Goal: Information Seeking & Learning: Learn about a topic

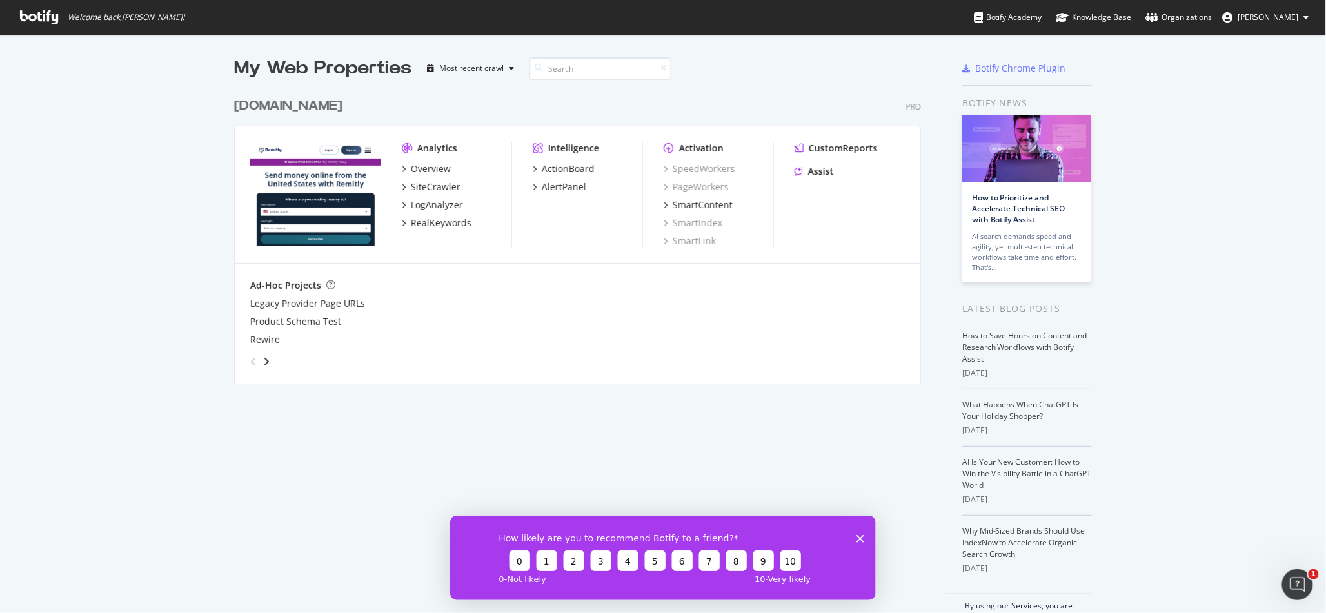
click at [287, 114] on div "[DOMAIN_NAME]" at bounding box center [288, 106] width 108 height 19
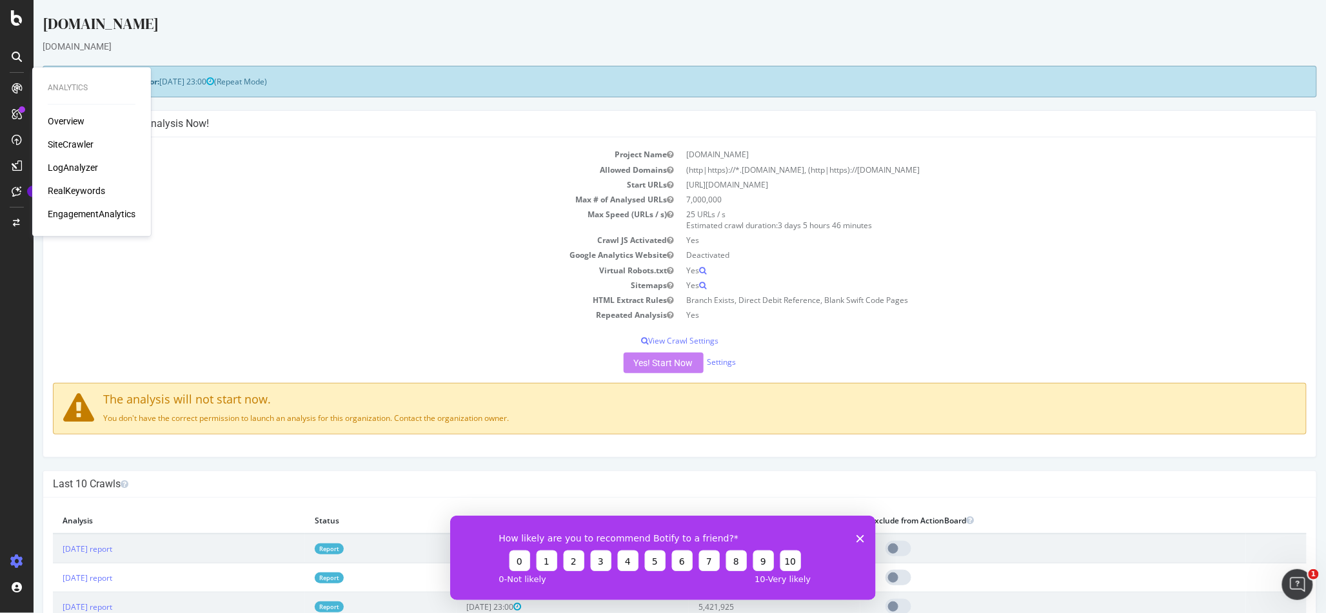
click at [74, 190] on div "RealKeywords" at bounding box center [76, 191] width 57 height 13
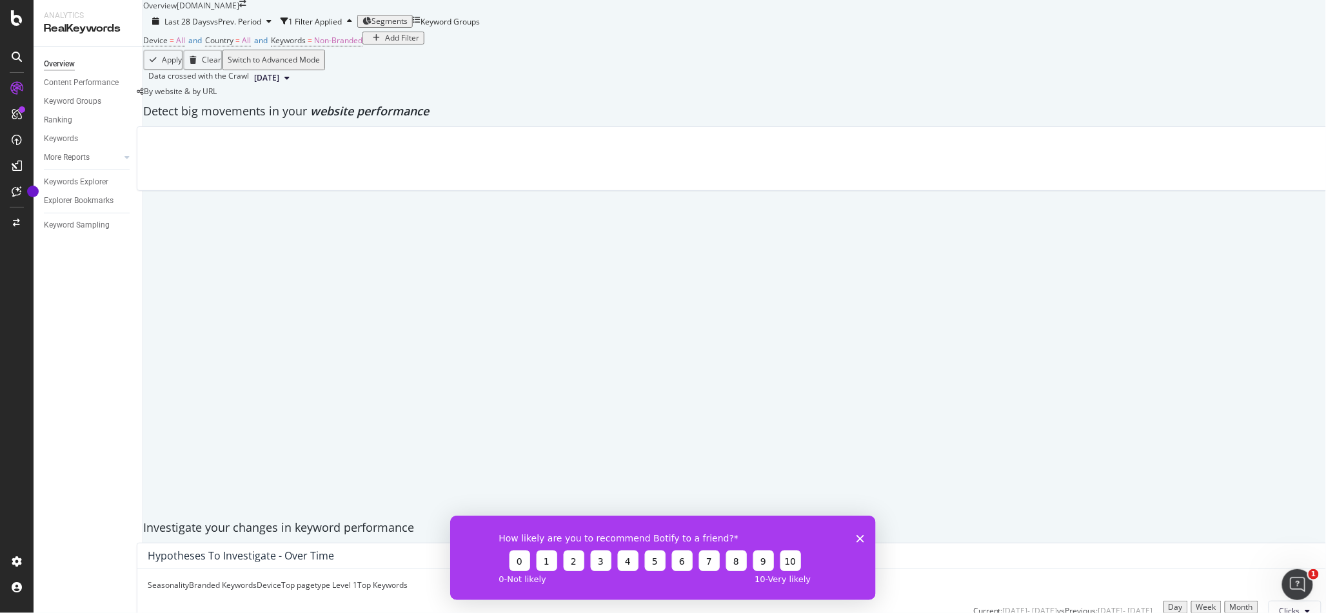
drag, startPoint x: 596, startPoint y: 118, endPoint x: 534, endPoint y: 108, distance: 63.3
click at [595, 50] on div "Device = All and Country = All and Keywords = Non-Branded Add Filter" at bounding box center [734, 41] width 1183 height 18
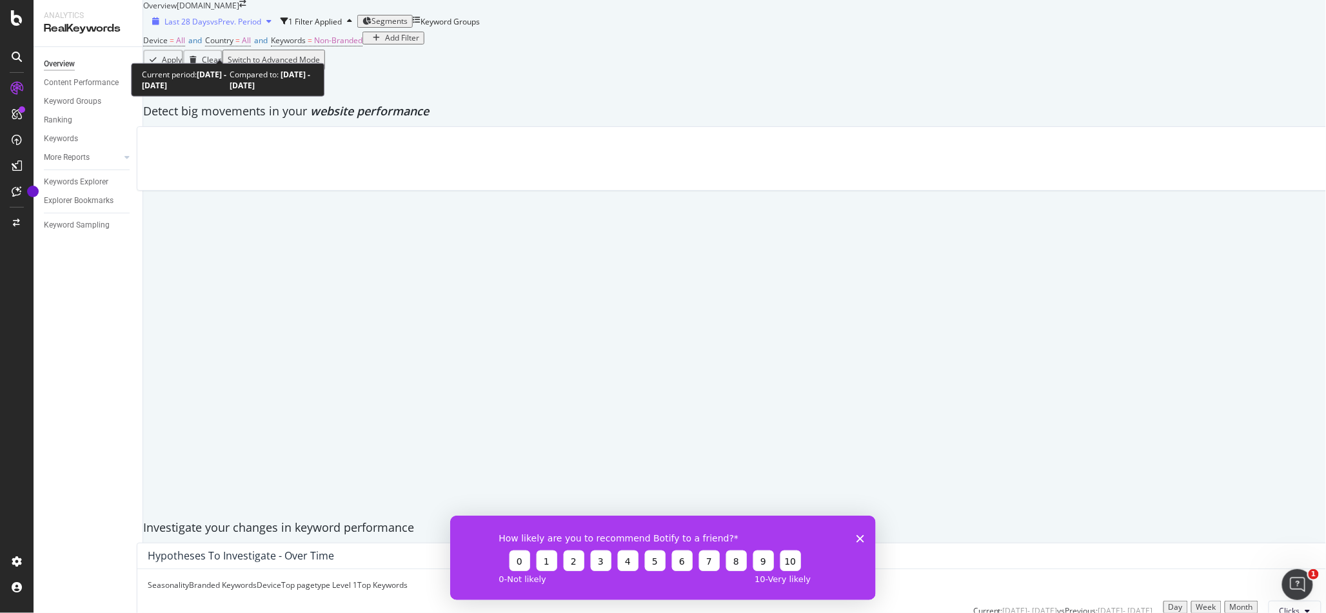
click at [253, 27] on span "vs Prev. Period" at bounding box center [235, 21] width 51 height 11
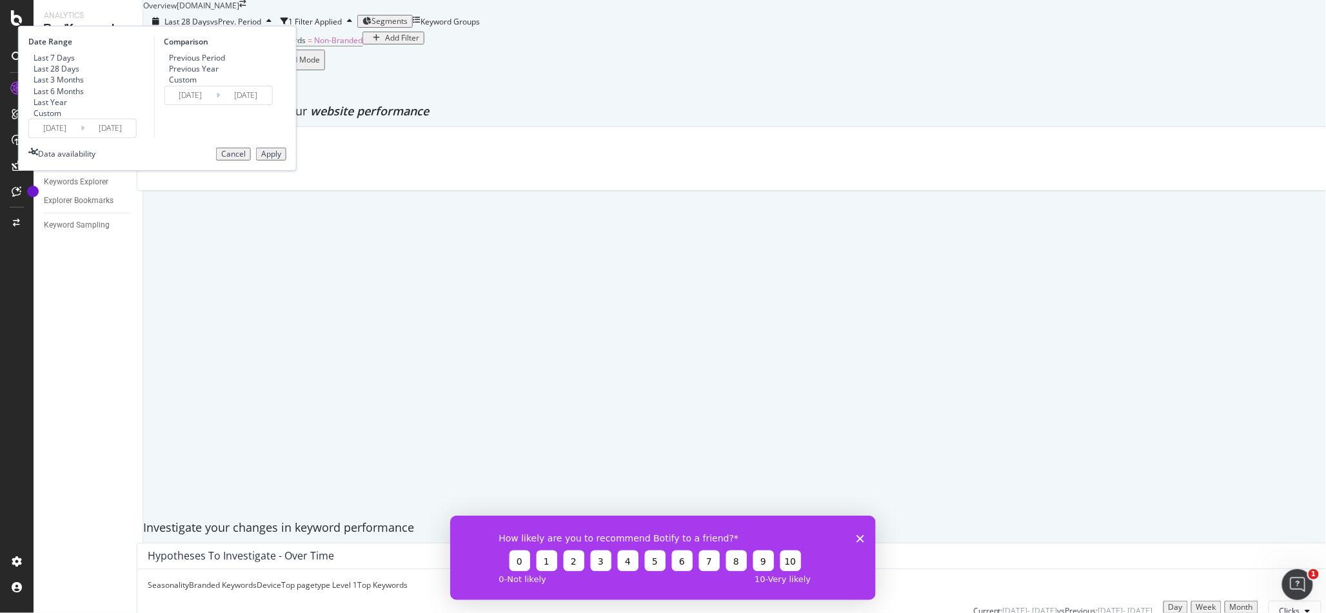
click at [81, 137] on input "[DATE]" at bounding box center [55, 128] width 52 height 18
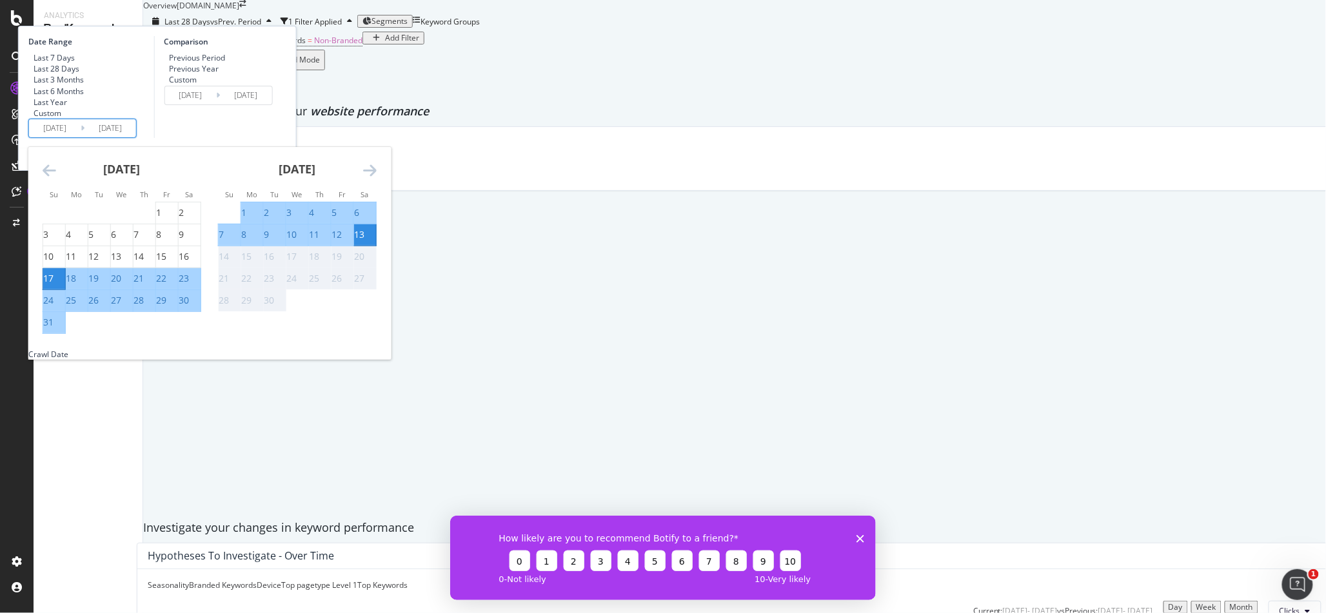
click at [56, 178] on icon "Move backward to switch to the previous month." at bounding box center [50, 170] width 14 height 15
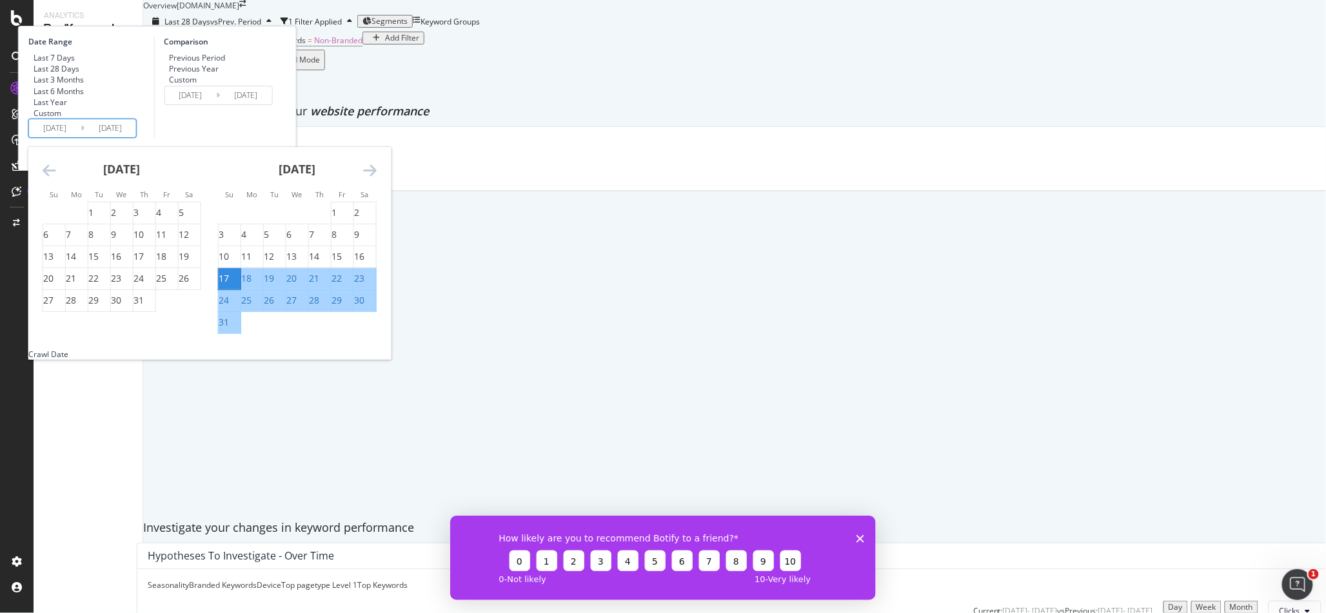
click at [56, 178] on icon "Move backward to switch to the previous month." at bounding box center [50, 170] width 14 height 15
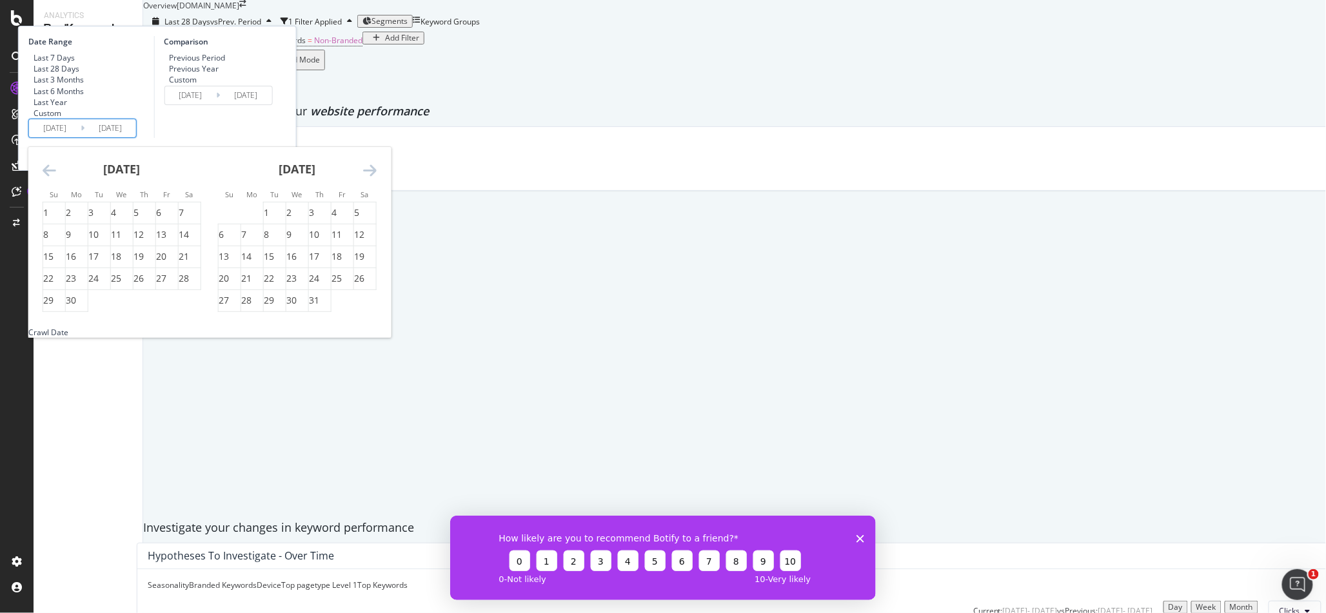
click at [56, 178] on icon "Move backward to switch to the previous month." at bounding box center [50, 170] width 14 height 15
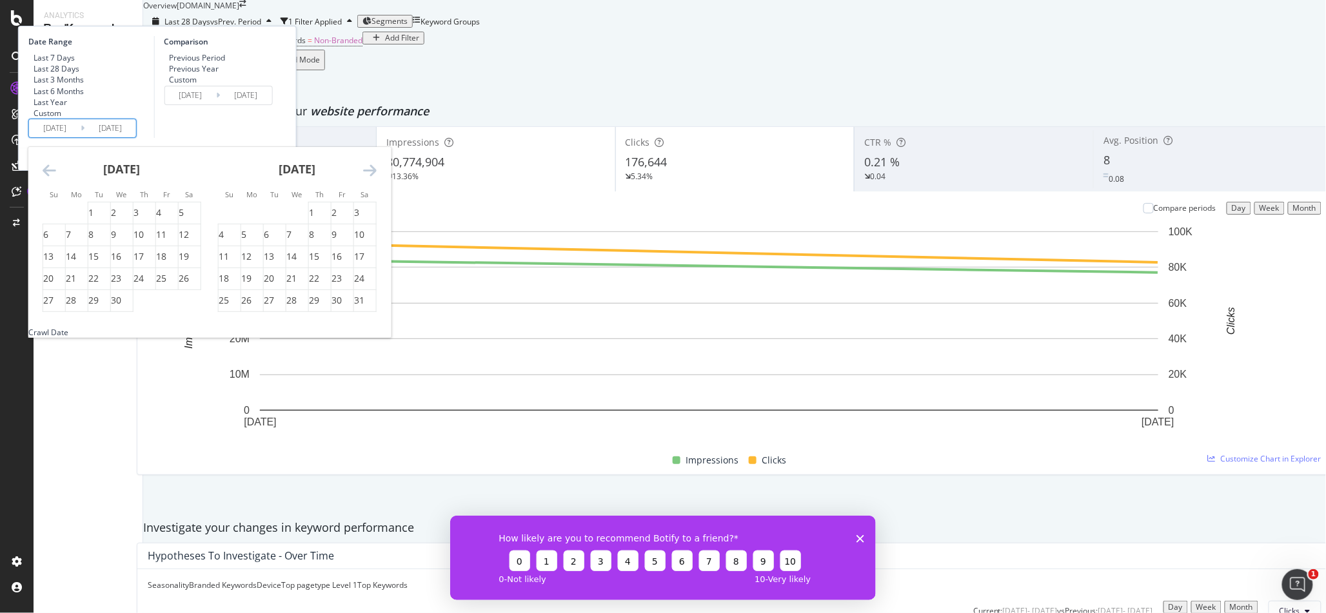
click at [56, 178] on icon "Move backward to switch to the previous month." at bounding box center [50, 170] width 14 height 15
click at [184, 241] on div "8" at bounding box center [181, 234] width 5 height 13
type input "[DATE]"
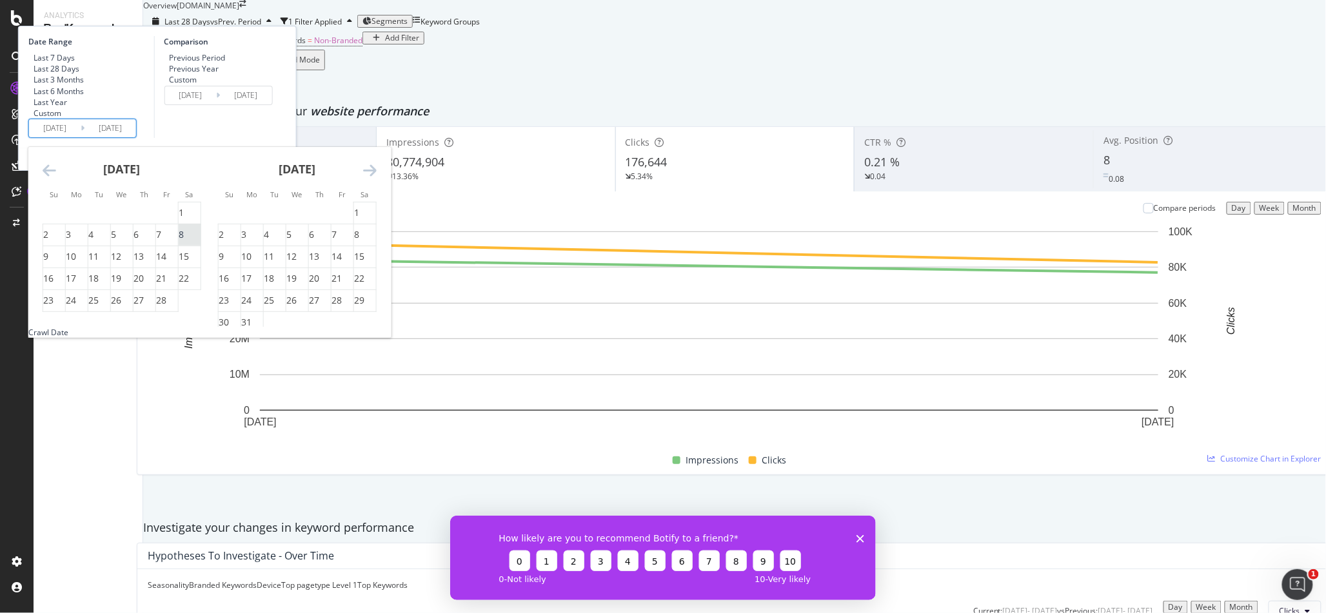
type input "[DATE]"
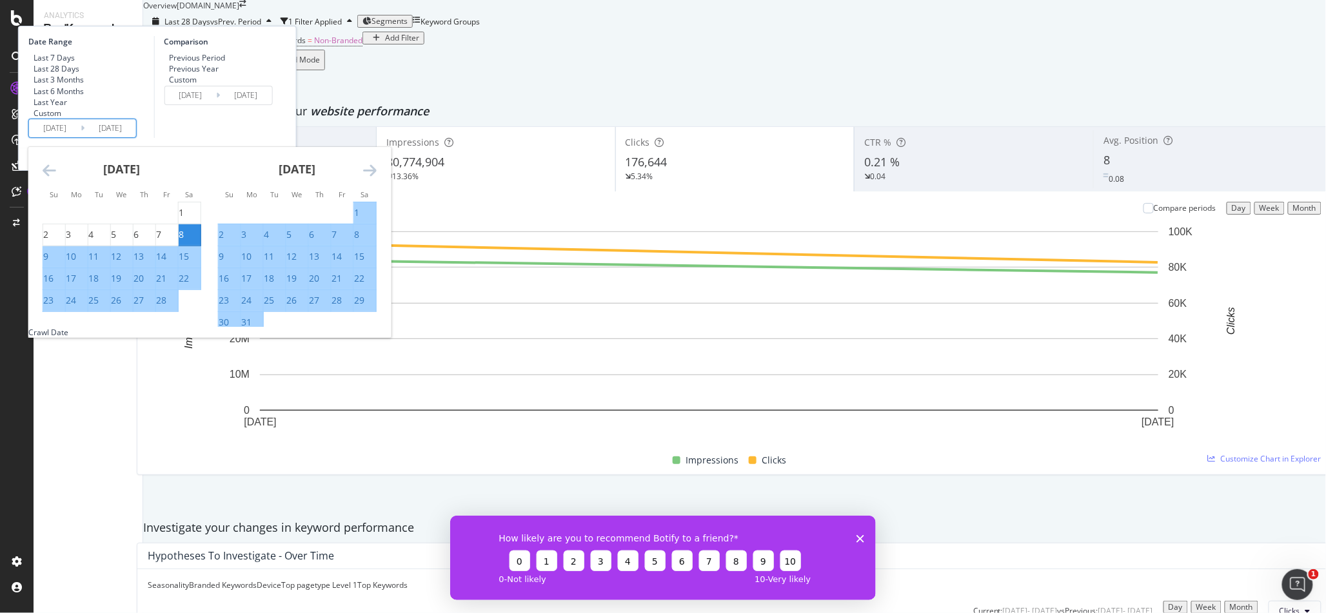
click at [377, 178] on icon "Move forward to switch to the next month." at bounding box center [370, 170] width 14 height 15
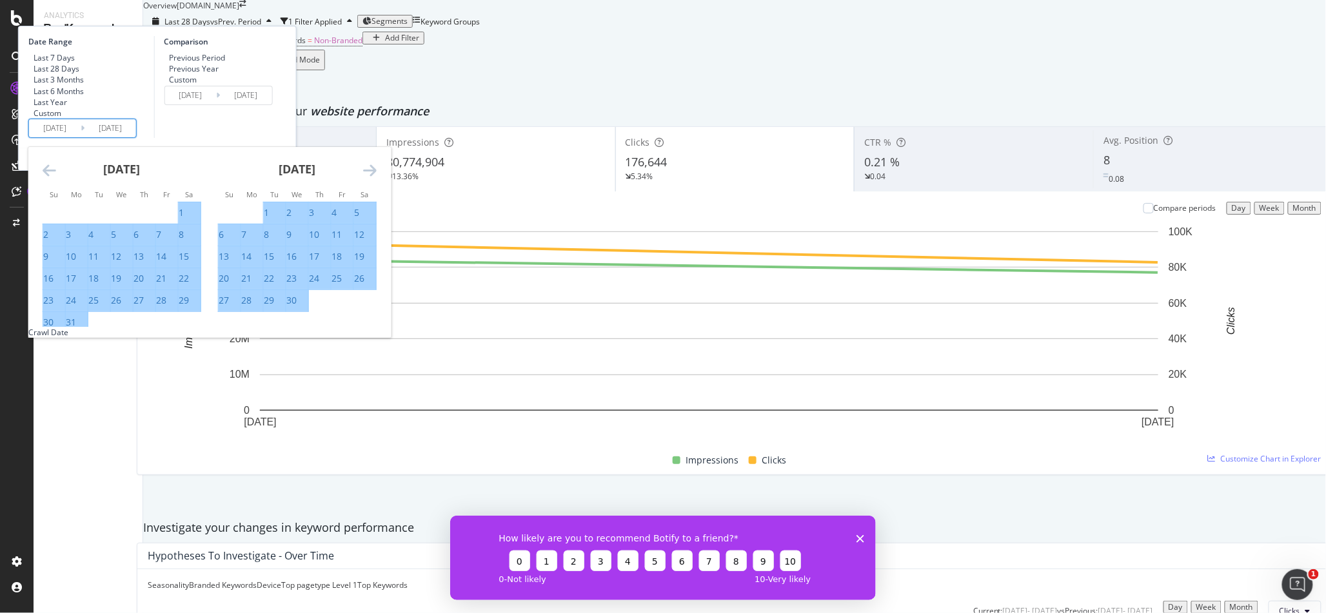
click at [377, 178] on icon "Move forward to switch to the next month." at bounding box center [370, 170] width 14 height 15
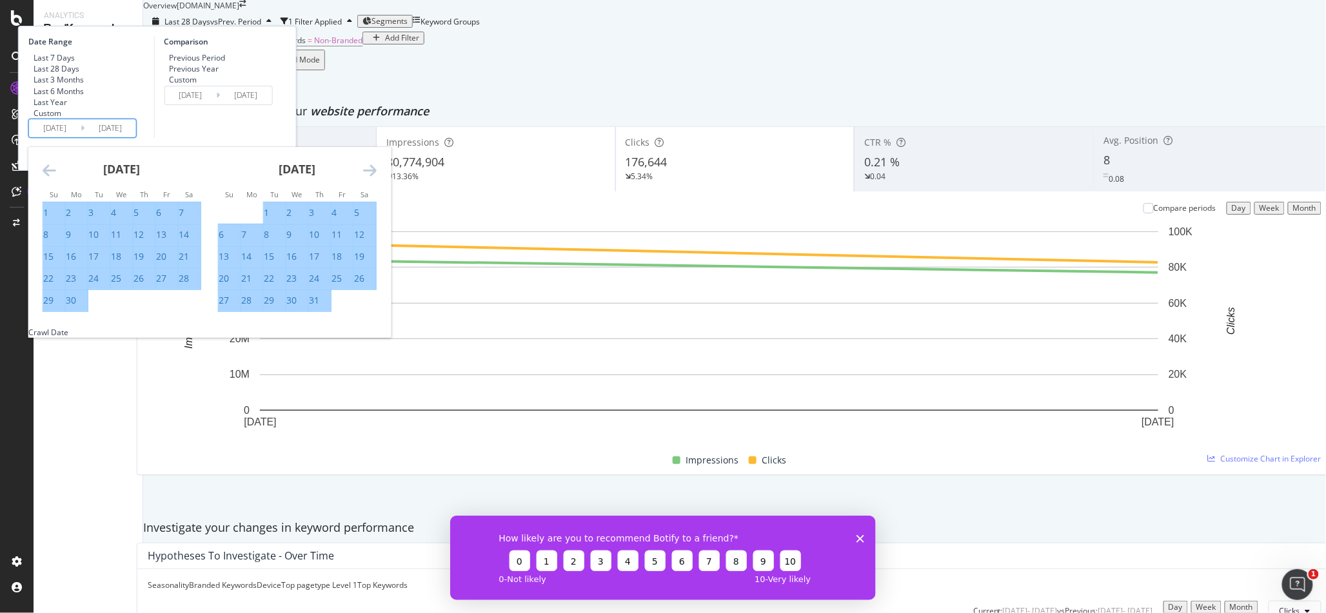
click at [377, 178] on icon "Move forward to switch to the next month." at bounding box center [370, 170] width 14 height 15
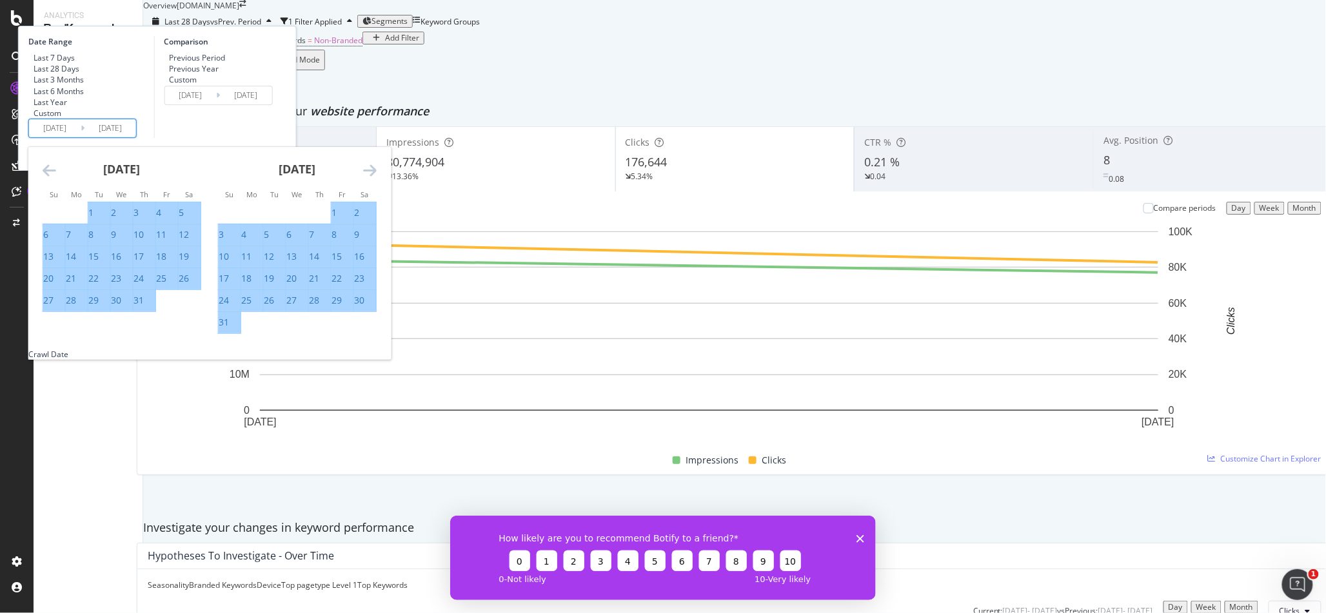
click at [377, 178] on icon "Move forward to switch to the next month." at bounding box center [370, 170] width 14 height 15
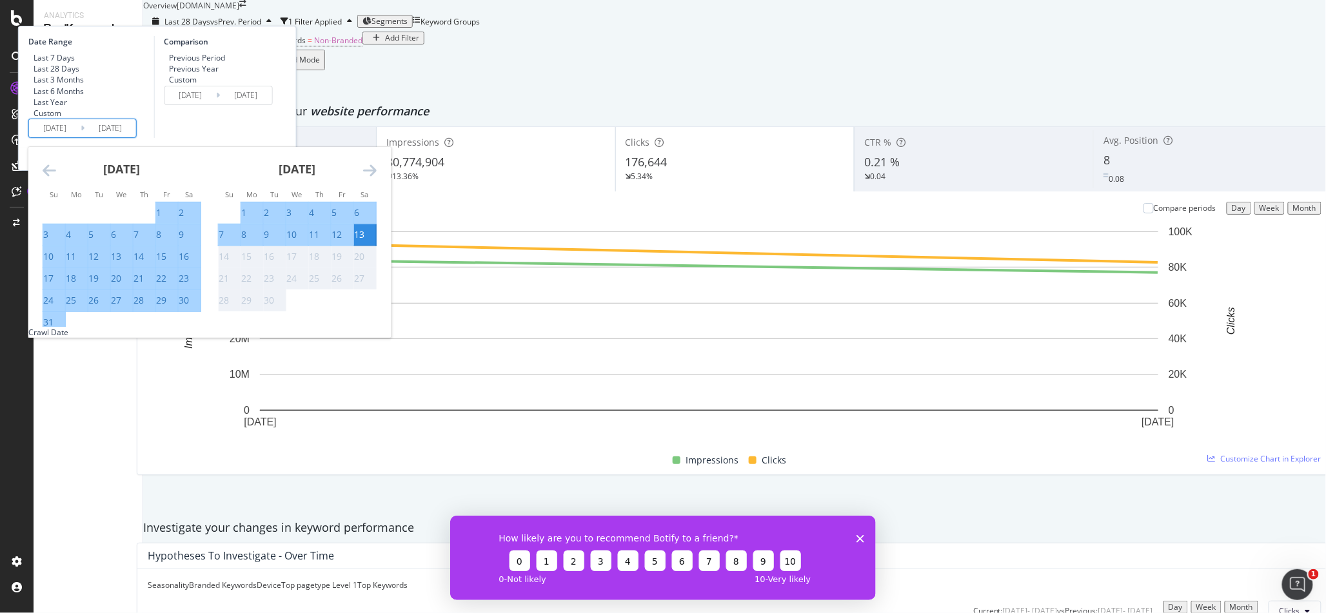
click at [364, 241] on div "13" at bounding box center [359, 234] width 10 height 13
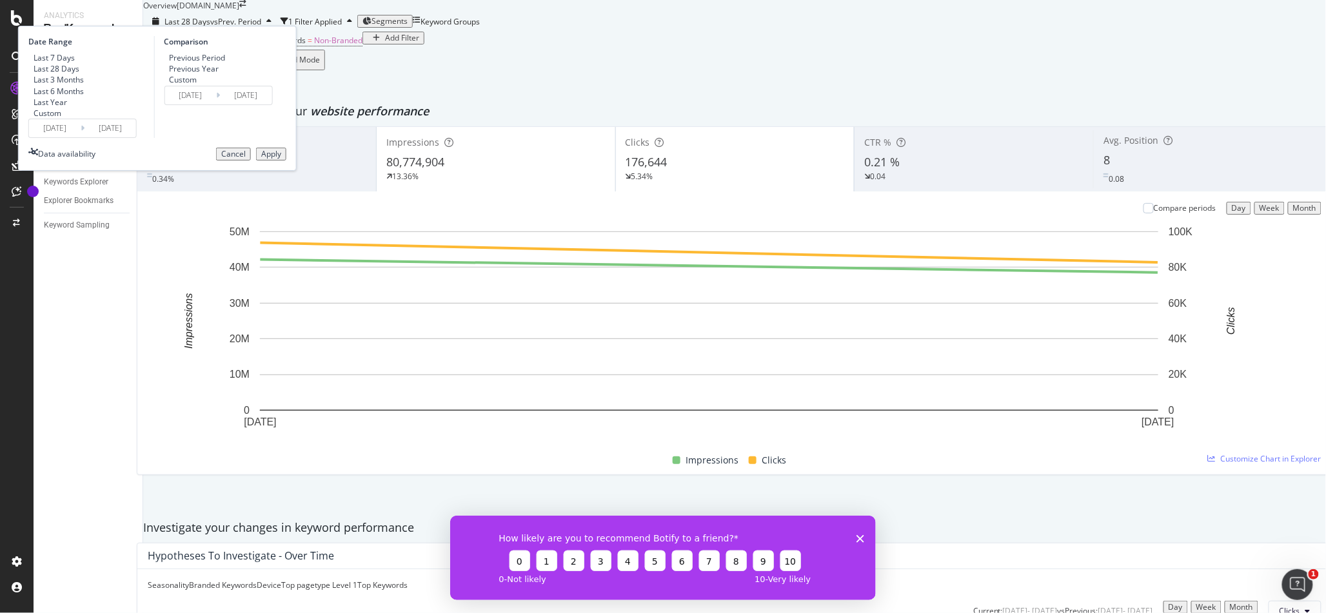
drag, startPoint x: 416, startPoint y: 217, endPoint x: 430, endPoint y: 52, distance: 165.8
click at [281, 159] on div "Apply" at bounding box center [271, 154] width 20 height 9
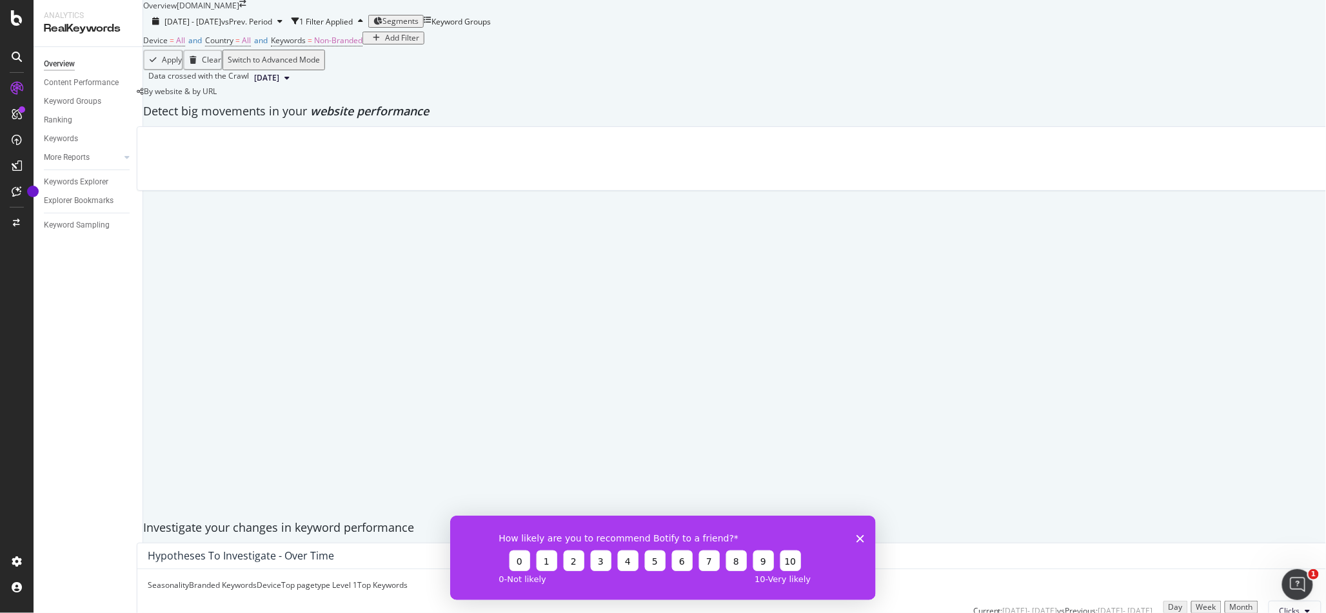
click at [385, 43] on div "Add Filter" at bounding box center [402, 38] width 34 height 9
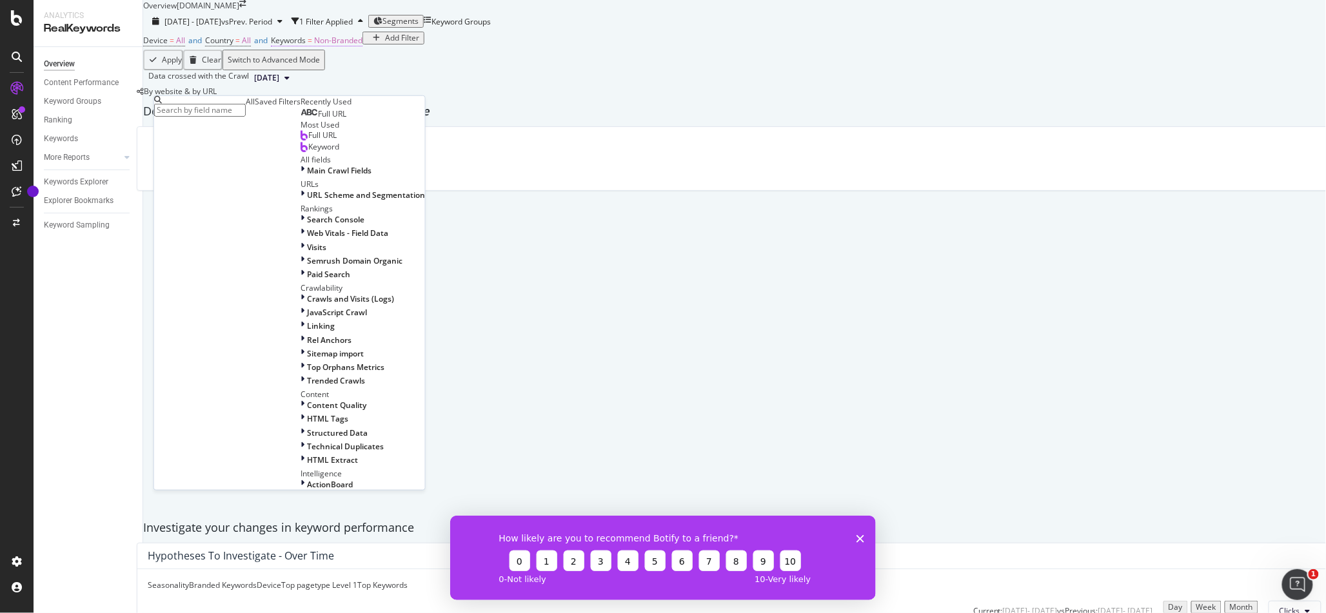
drag, startPoint x: 487, startPoint y: 103, endPoint x: 361, endPoint y: 85, distance: 127.1
click at [486, 50] on div "Device = All and Country = All and Keywords = Non-Branded Add Filter" at bounding box center [734, 41] width 1183 height 18
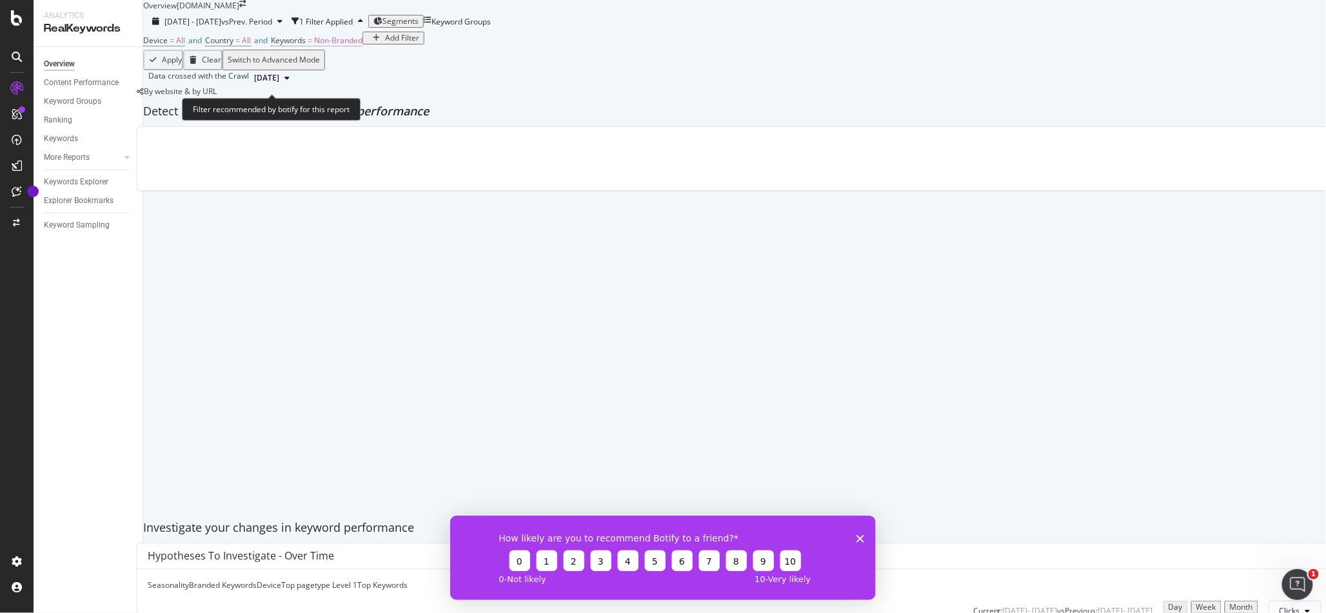
click at [320, 46] on span "Keywords = Non-Branded" at bounding box center [317, 41] width 92 height 12
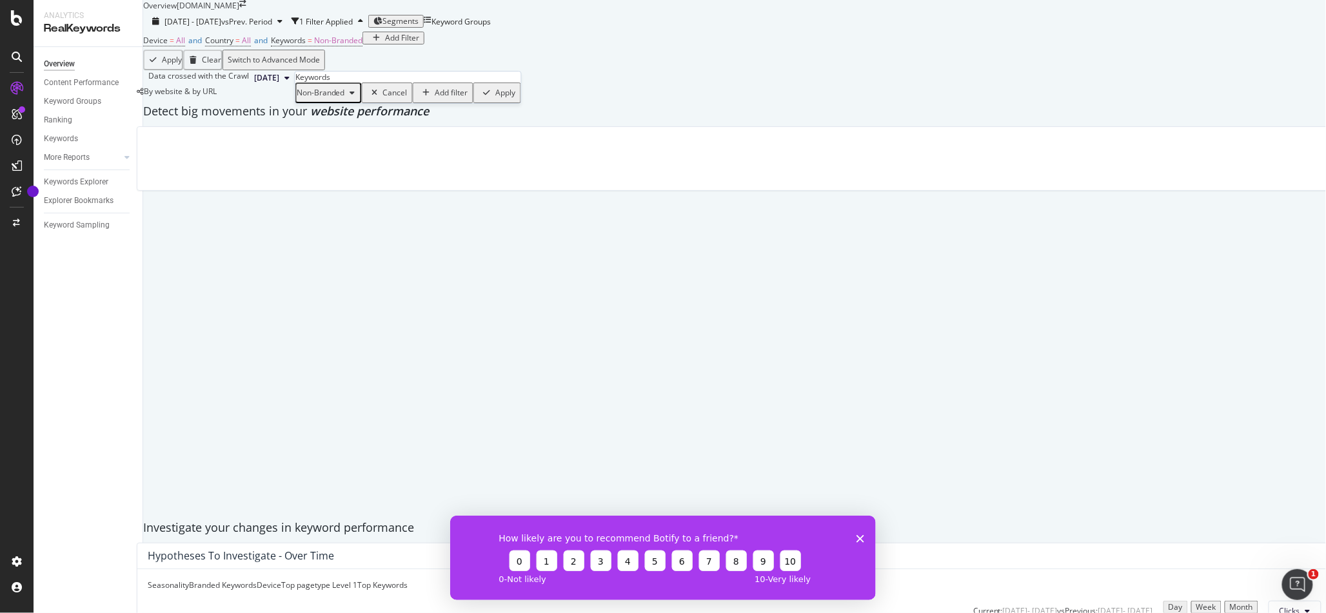
click at [367, 101] on div "Cancel" at bounding box center [387, 93] width 41 height 17
click at [517, 50] on div "Device = All and Country = All and Keywords = Non-Branded Add Filter" at bounding box center [734, 41] width 1183 height 18
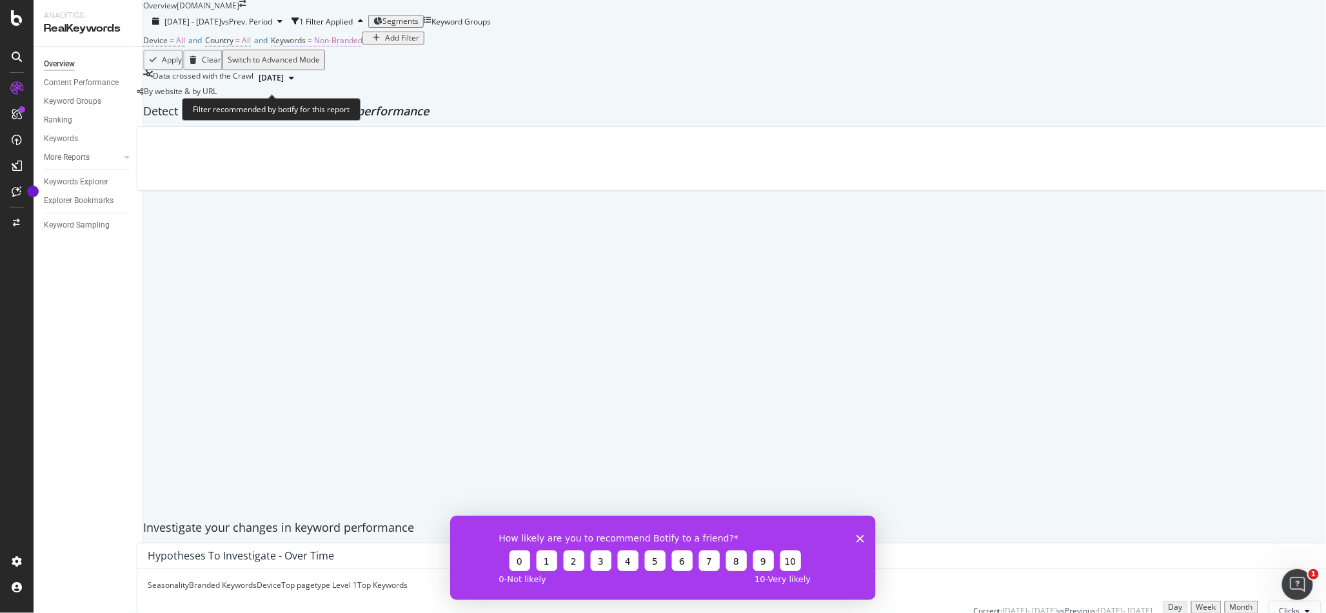
click at [306, 46] on span "Keywords" at bounding box center [288, 40] width 35 height 11
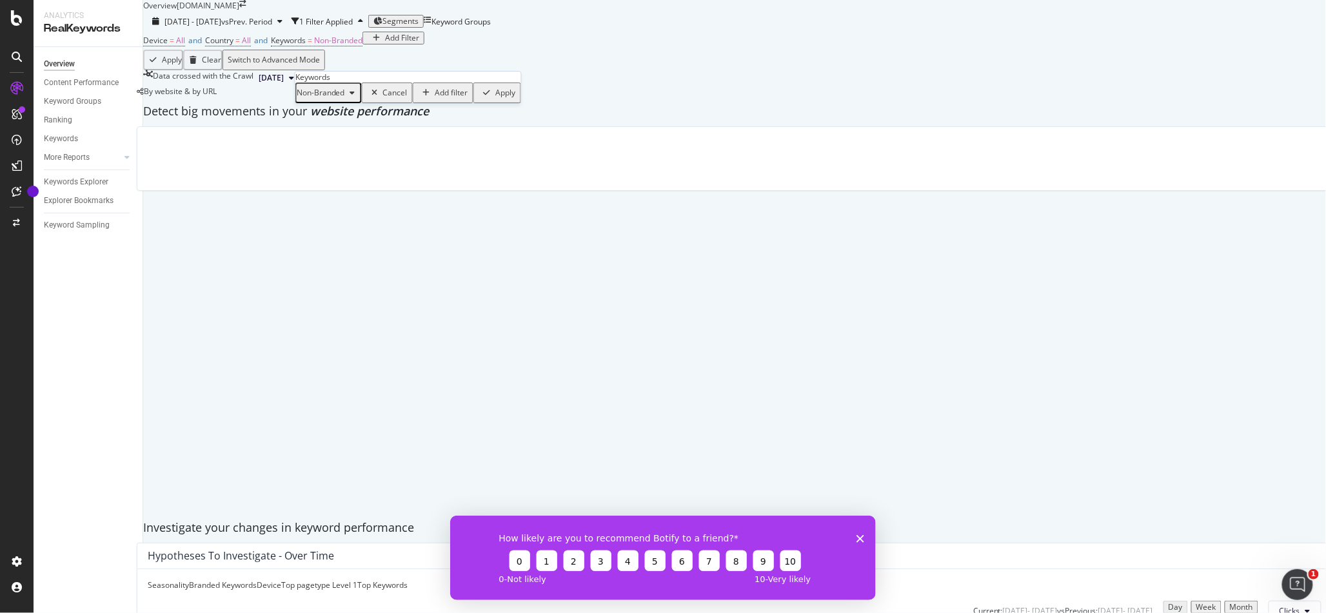
click at [383, 97] on div "Cancel" at bounding box center [395, 92] width 25 height 9
drag, startPoint x: 530, startPoint y: 114, endPoint x: 341, endPoint y: 101, distance: 188.9
click at [525, 50] on div "Device = All and Country = All and Keywords = Non-Branded Add Filter" at bounding box center [734, 41] width 1183 height 18
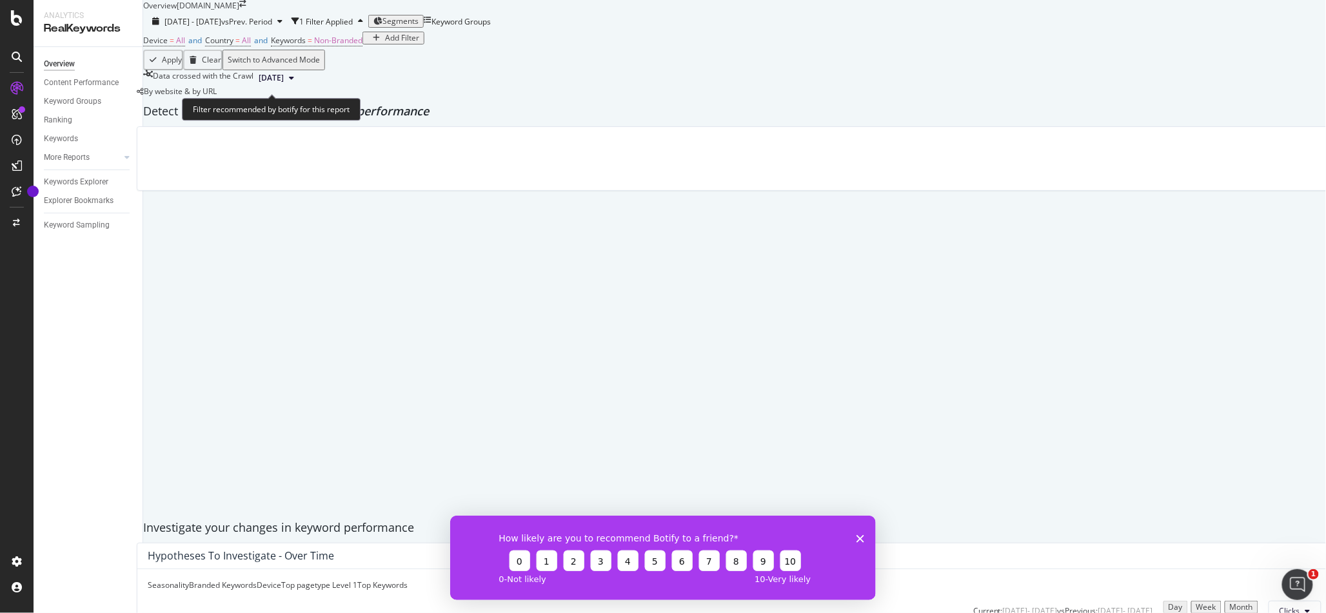
drag, startPoint x: 321, startPoint y: 90, endPoint x: 338, endPoint y: 104, distance: 21.6
click at [321, 50] on span "Device = All and Country = All and Keywords = Non-Branded" at bounding box center [252, 41] width 219 height 18
click at [306, 46] on span "Keywords" at bounding box center [288, 40] width 35 height 11
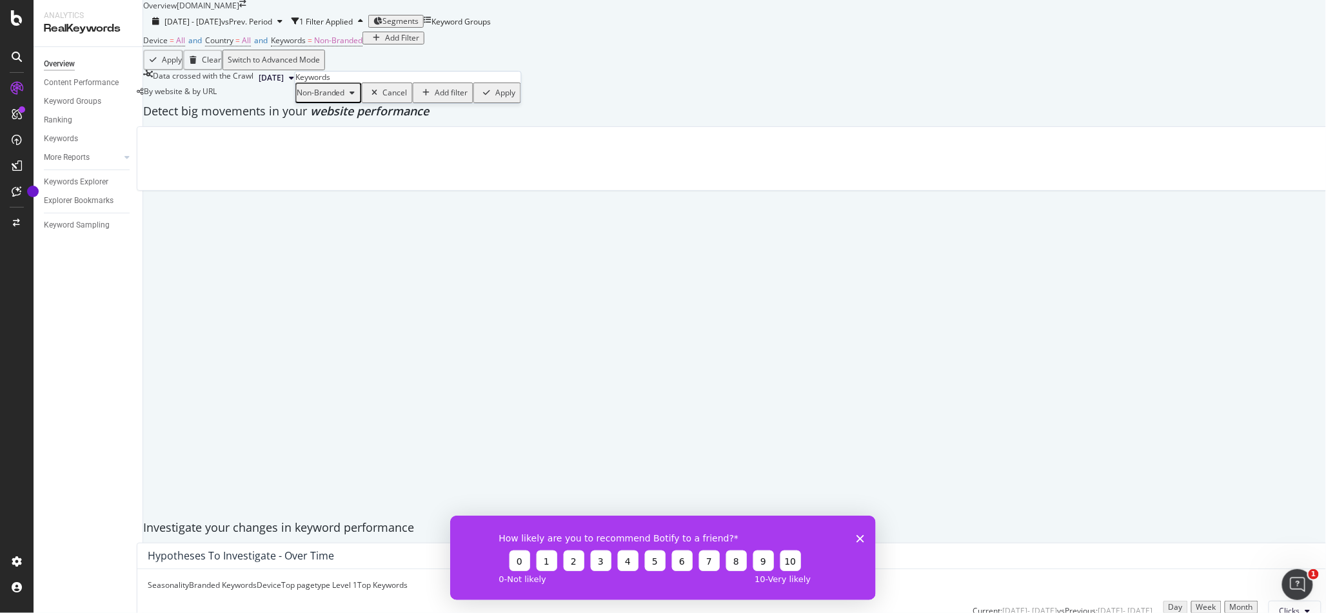
click at [361, 97] on div "button" at bounding box center [352, 93] width 15 height 8
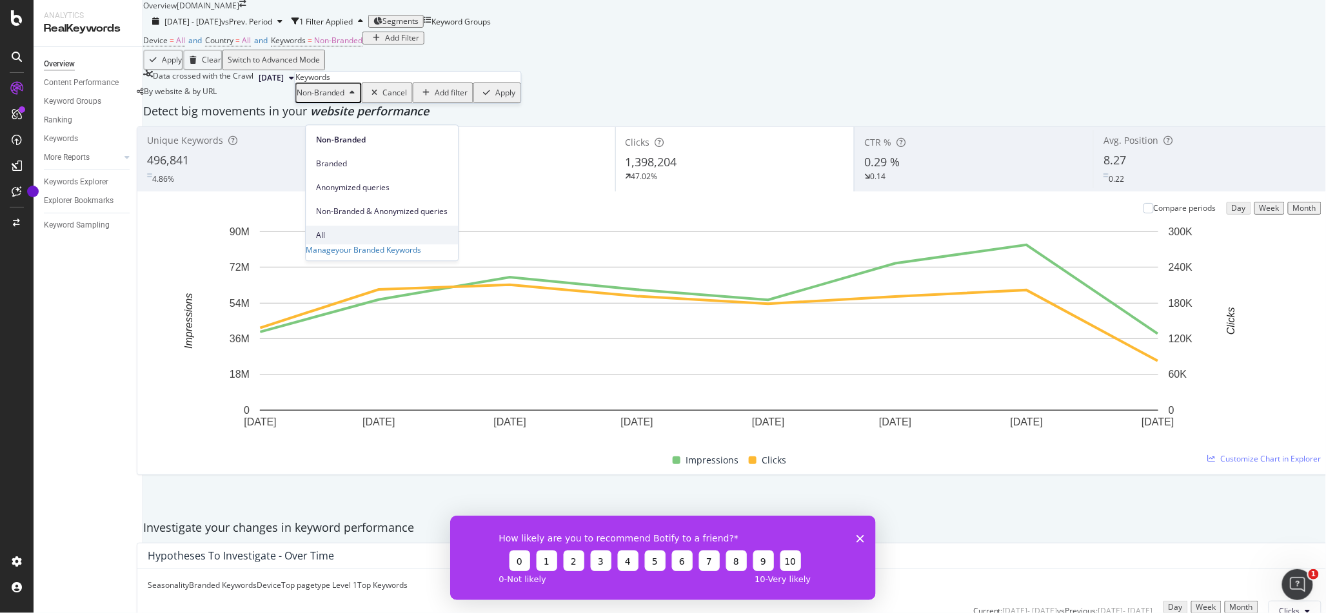
click at [337, 226] on div "All" at bounding box center [382, 235] width 152 height 19
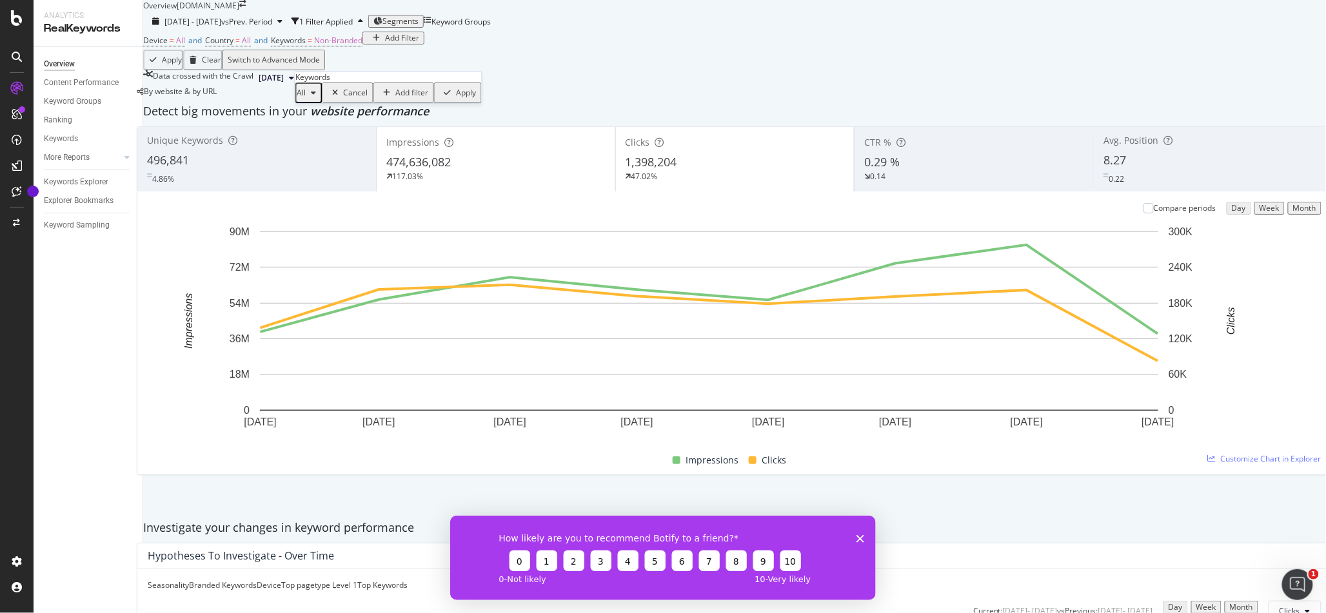
click at [457, 97] on div "Apply" at bounding box center [467, 92] width 20 height 9
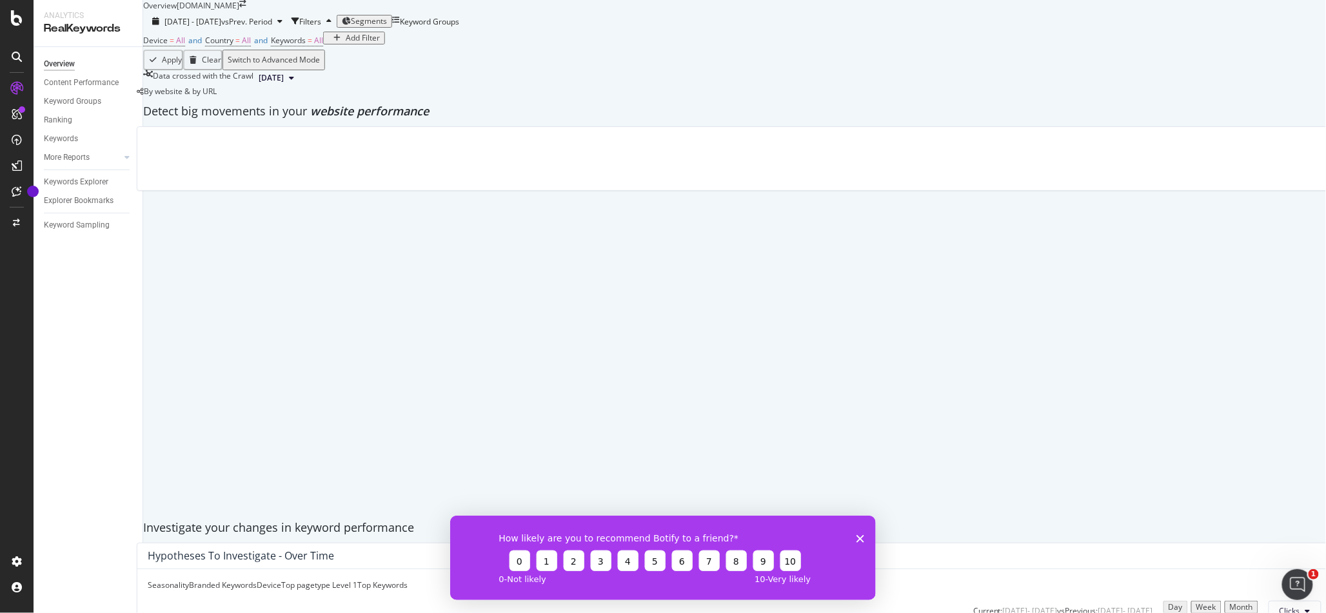
click at [328, 43] on div "Add Filter" at bounding box center [354, 38] width 52 height 9
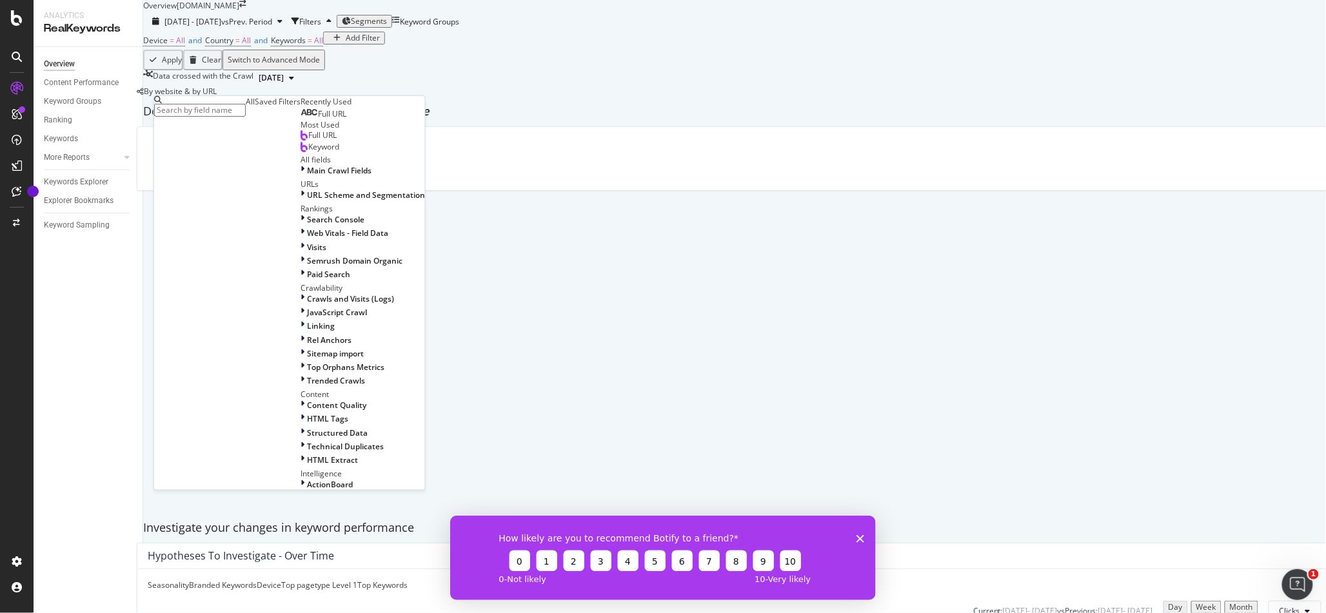
click at [238, 111] on input "text" at bounding box center [200, 110] width 92 height 13
click at [301, 119] on div "Full URL" at bounding box center [324, 114] width 46 height 10
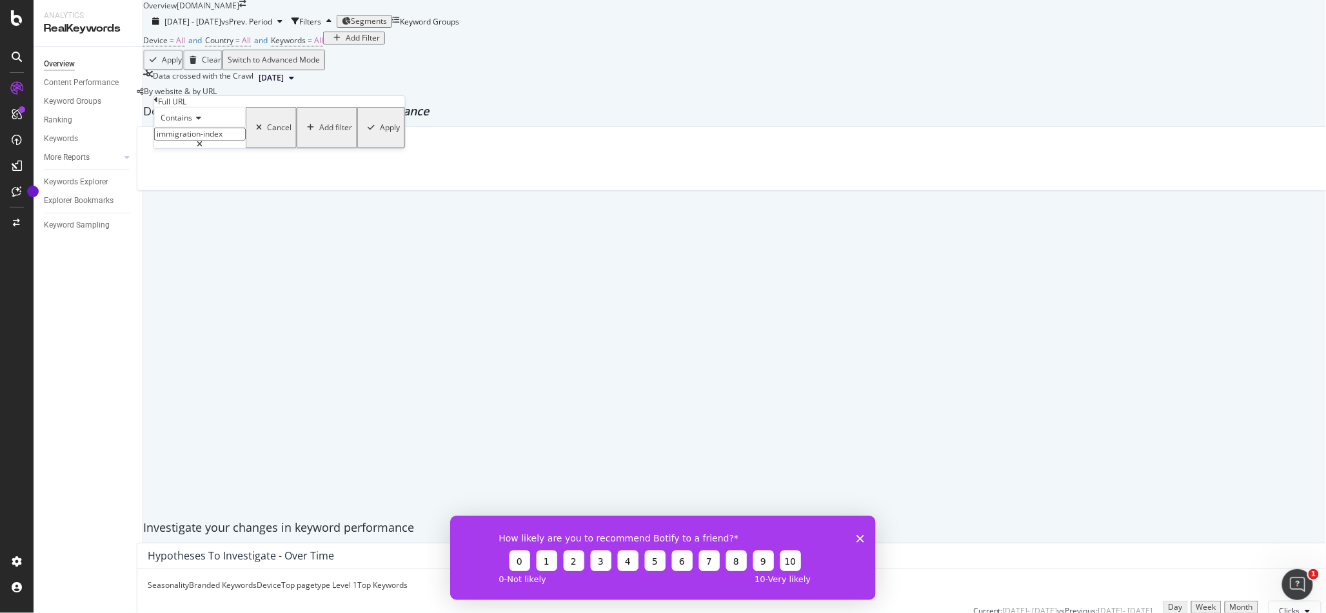
click at [380, 132] on div "Apply" at bounding box center [390, 127] width 20 height 9
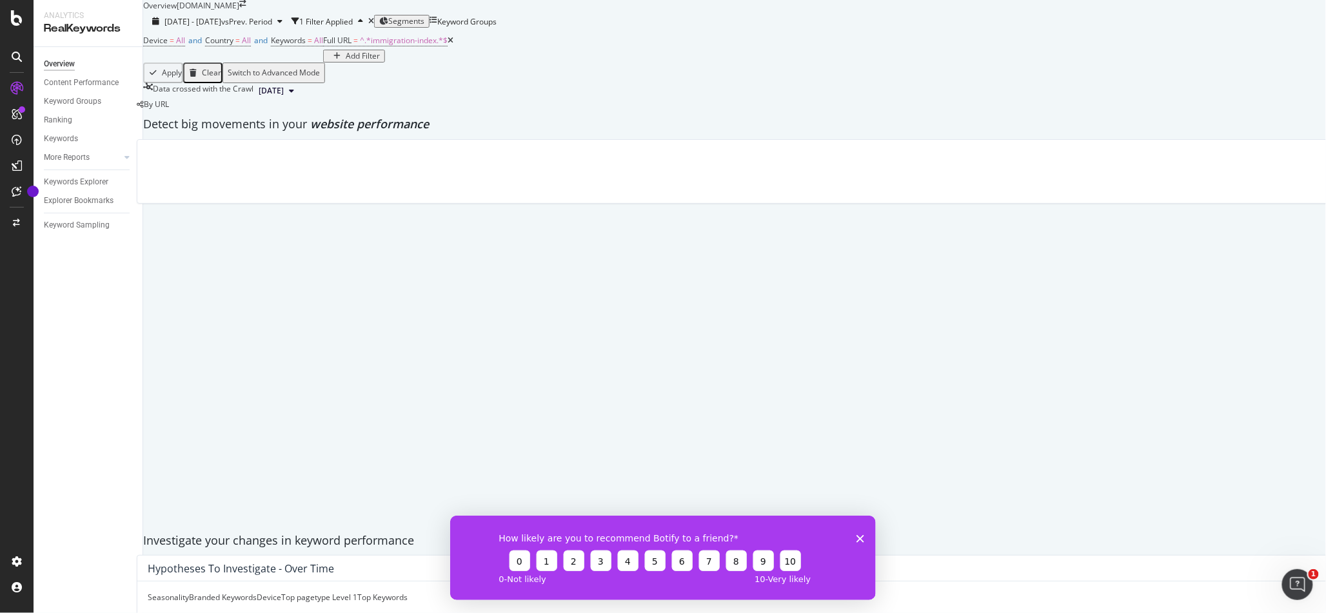
click at [864, 539] on div "How likely are you to recommend Botify to a friend? 0 1 2 3 4 5 6 7 8 9 10 0 - …" at bounding box center [663, 557] width 426 height 85
click at [860, 539] on polygon "Close survey" at bounding box center [860, 539] width 8 height 8
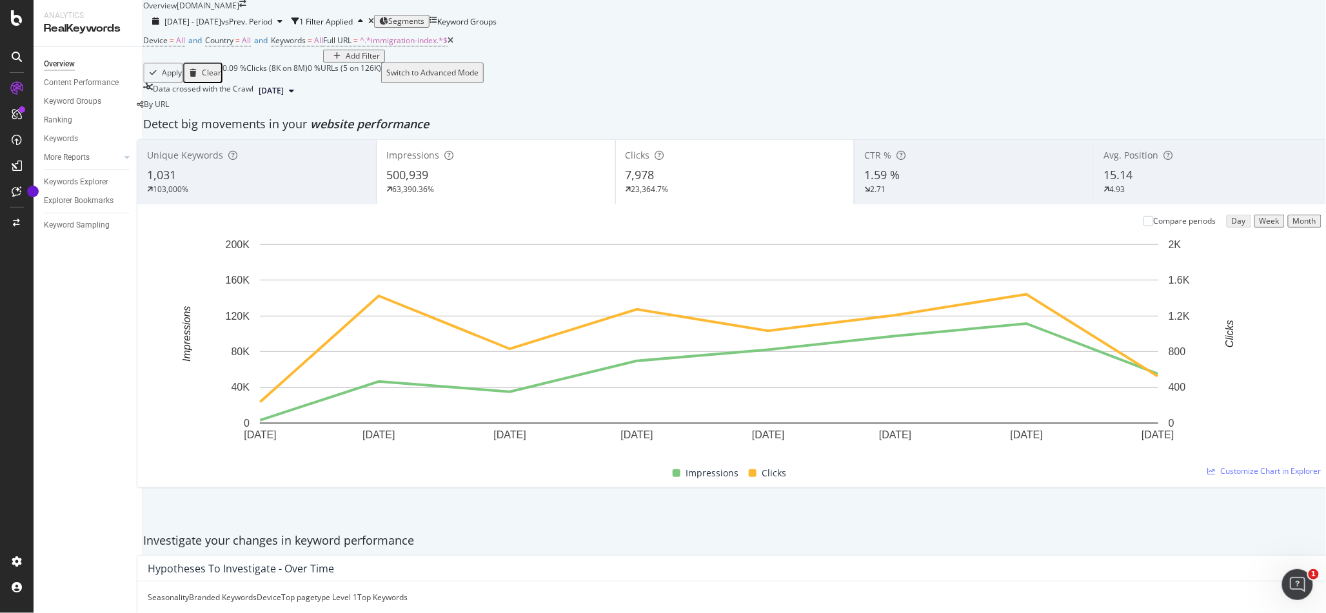
scroll to position [1166, 0]
drag, startPoint x: 203, startPoint y: 288, endPoint x: 288, endPoint y: 289, distance: 85.2
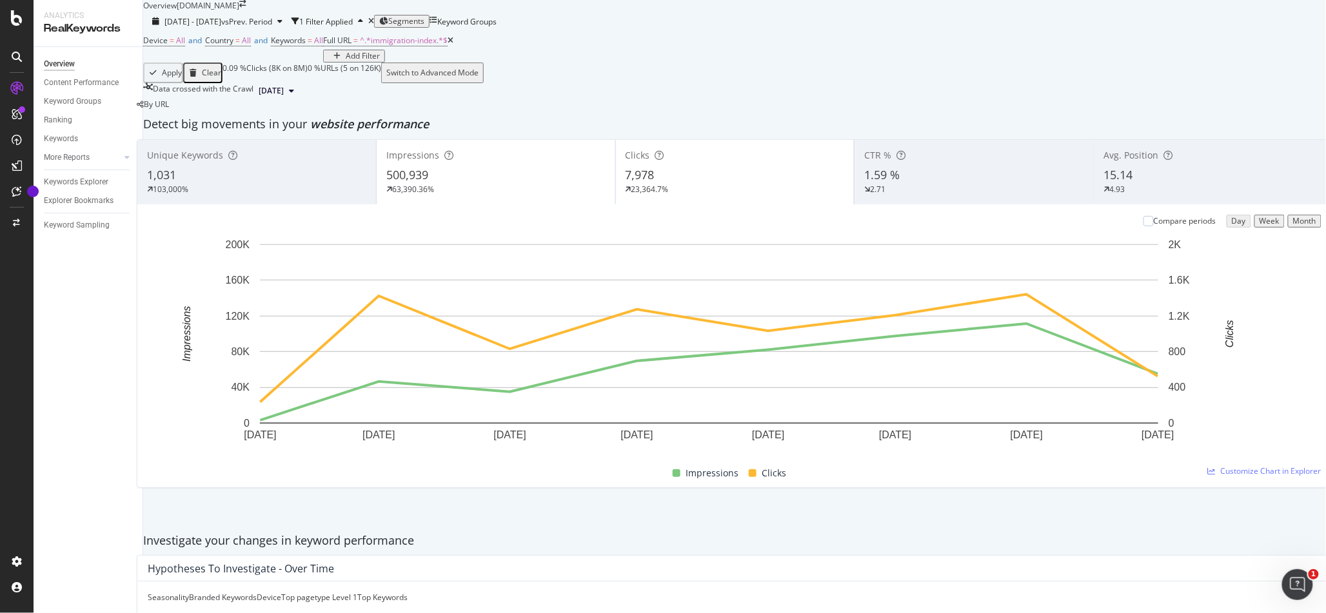
click at [342, 184] on div "1,031" at bounding box center [256, 175] width 219 height 17
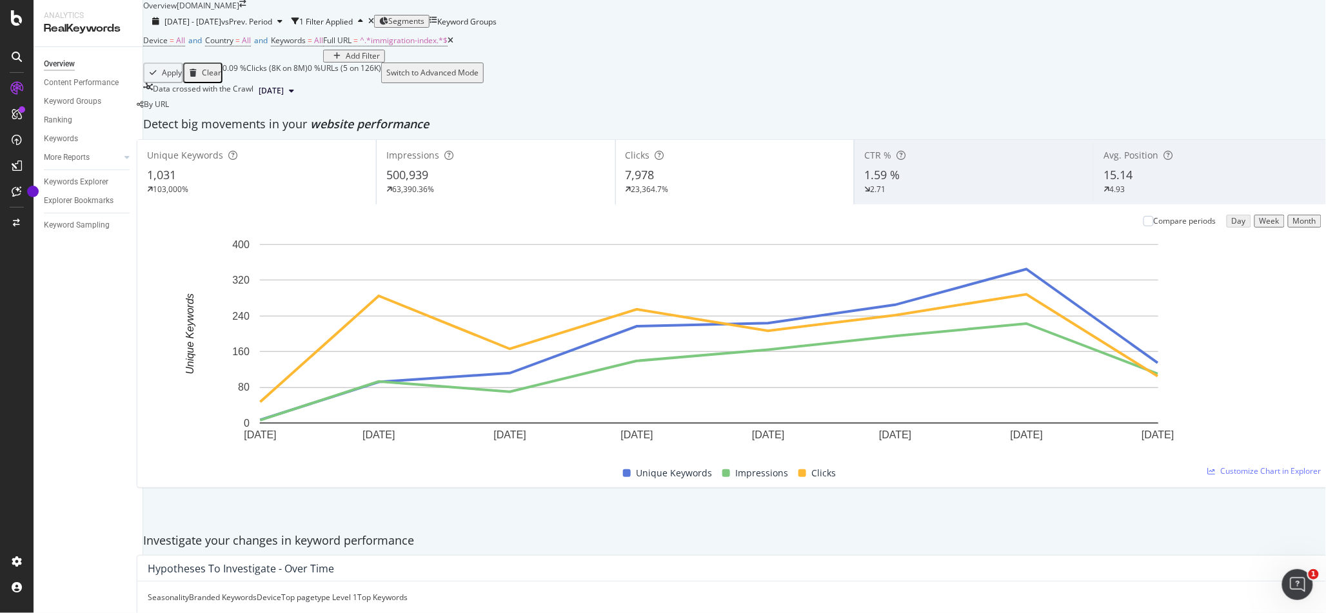
click at [283, 195] on div "103,000%" at bounding box center [256, 190] width 219 height 12
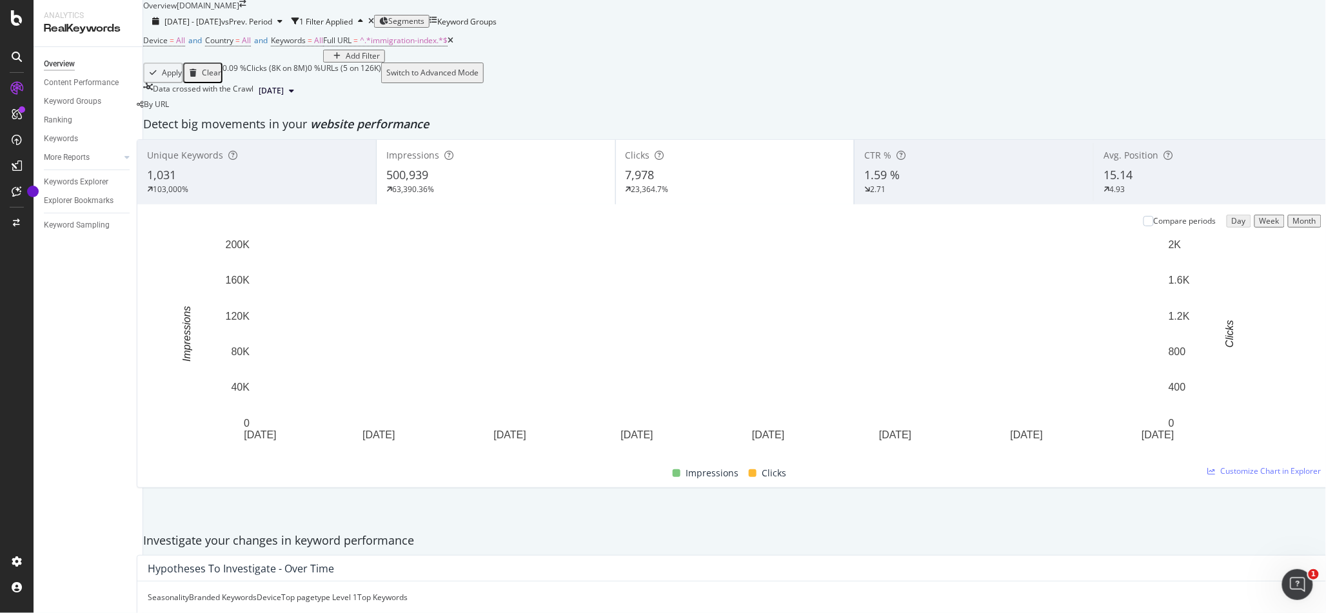
scroll to position [507, 0]
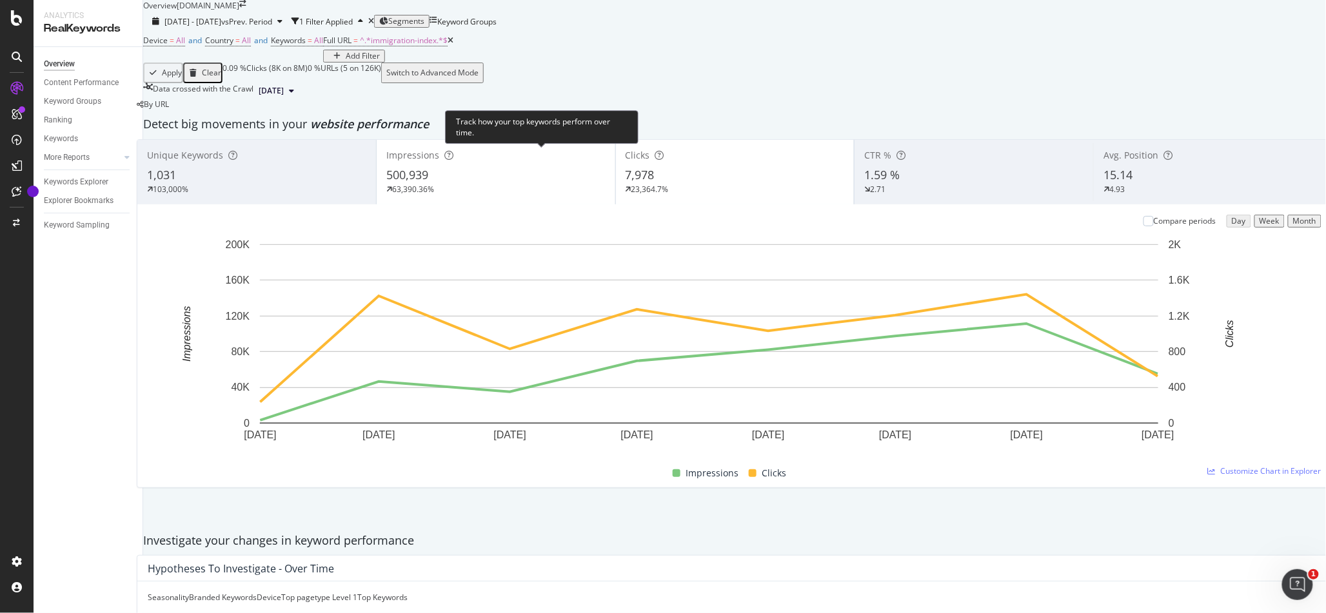
click at [408, 592] on div "Top Keywords" at bounding box center [382, 597] width 50 height 11
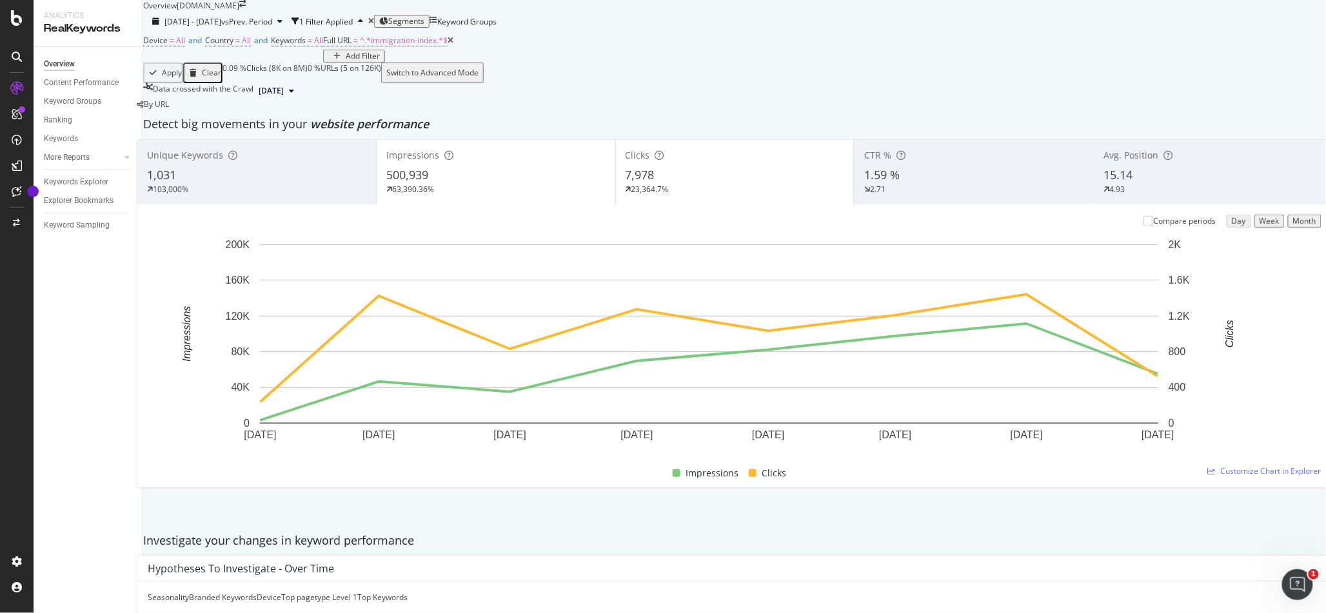
click at [678, 300] on div "Select a Structured Data" at bounding box center [641, 297] width 160 height 11
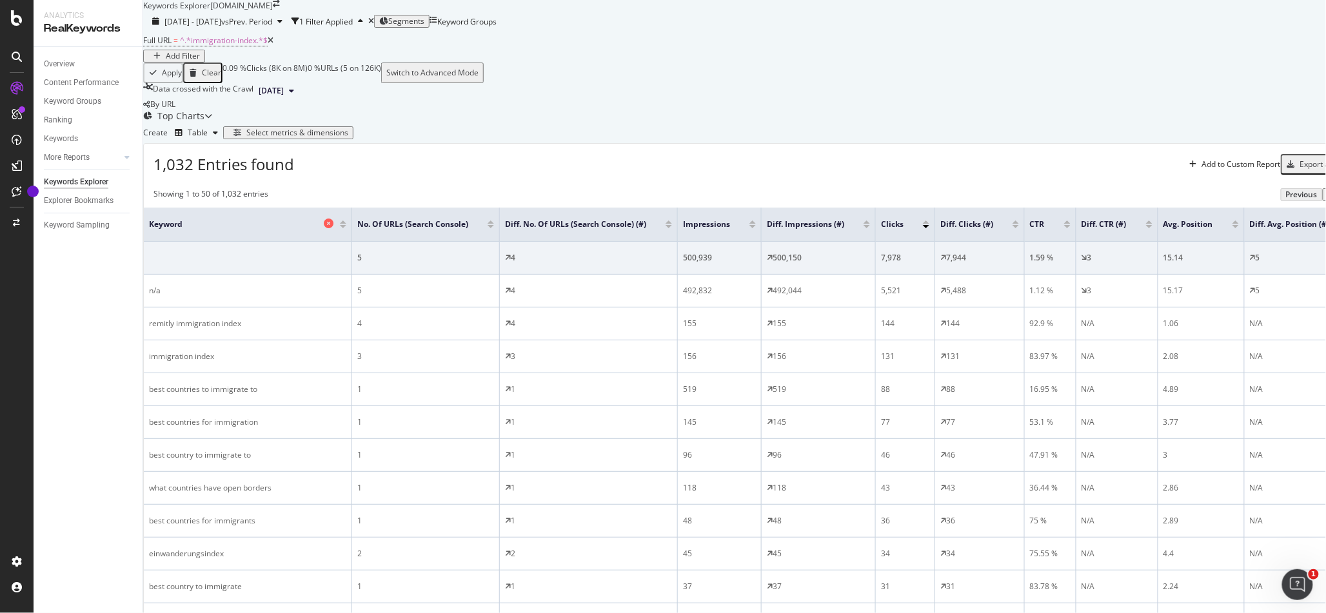
scroll to position [28, 0]
click at [348, 137] on div "Select metrics & dimensions" at bounding box center [297, 132] width 102 height 9
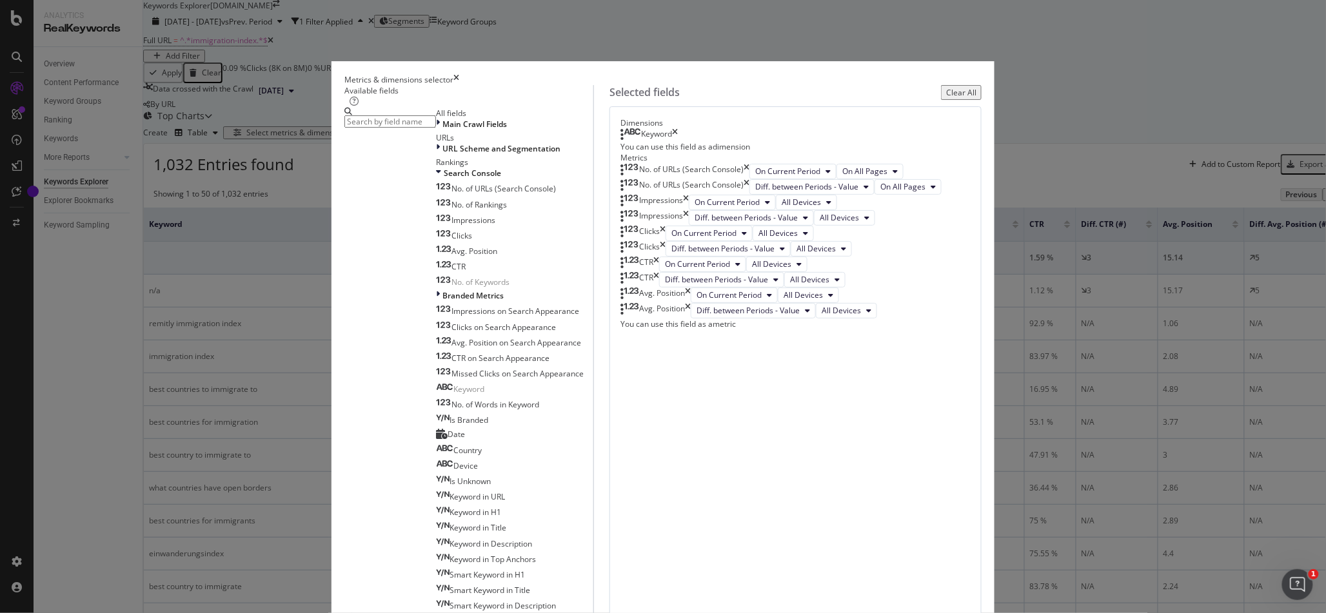
click at [672, 141] on div "Keyword" at bounding box center [656, 134] width 31 height 13
click at [1038, 200] on div "Metrics & dimensions selector Available fields All fields Main Crawl Fields URL…" at bounding box center [663, 306] width 1326 height 613
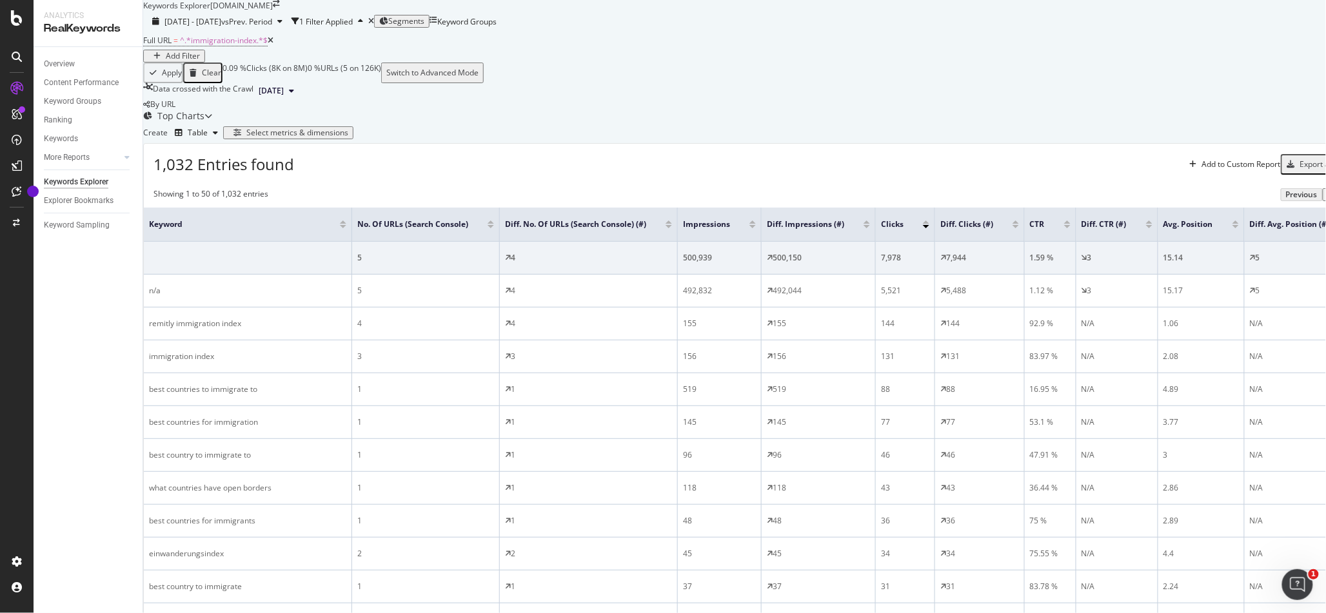
scroll to position [0, 0]
click at [200, 61] on div "Add Filter" at bounding box center [183, 56] width 34 height 9
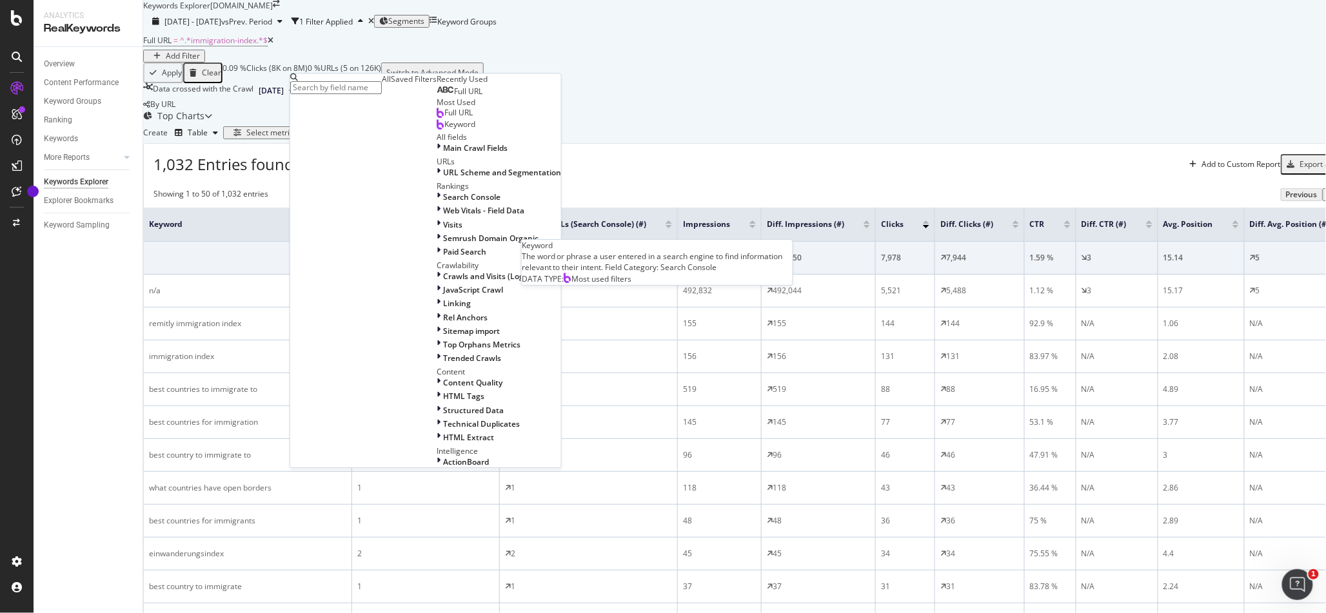
click at [437, 130] on div "Keyword" at bounding box center [456, 125] width 39 height 10
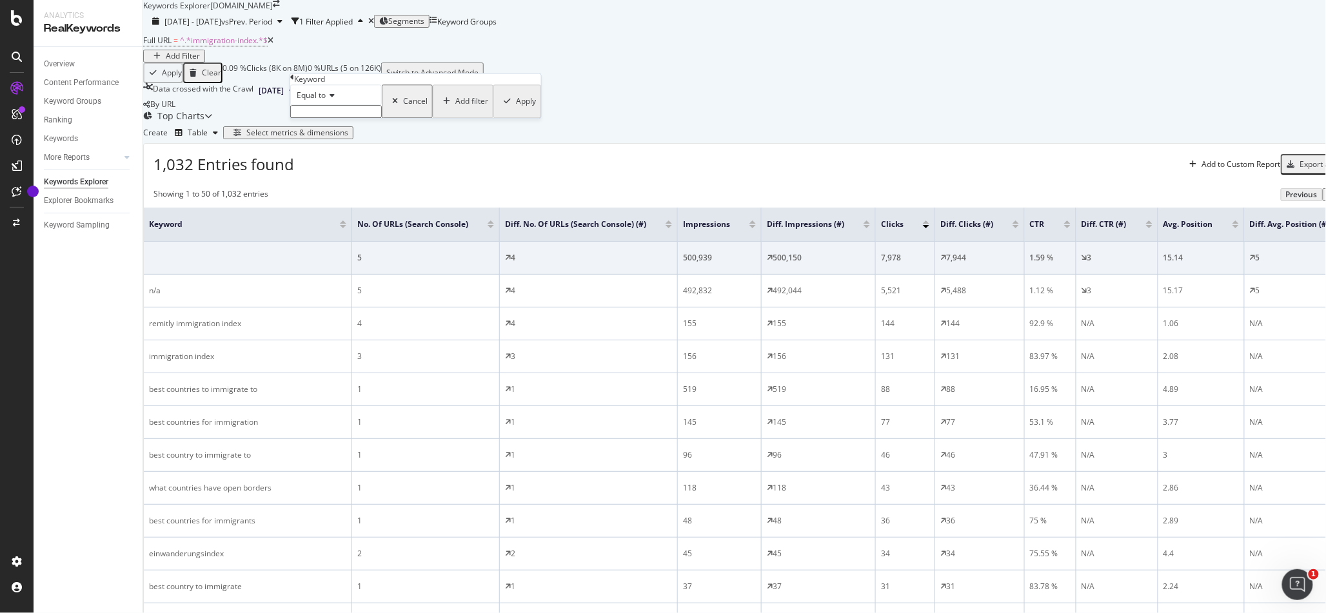
click at [335, 99] on icon at bounding box center [330, 96] width 9 height 8
drag, startPoint x: 329, startPoint y: 243, endPoint x: 347, endPoint y: 165, distance: 80.1
click at [326, 199] on span "Contains" at bounding box center [310, 193] width 32 height 11
click at [344, 118] on input "text" at bounding box center [336, 111] width 92 height 13
type input "remitly"
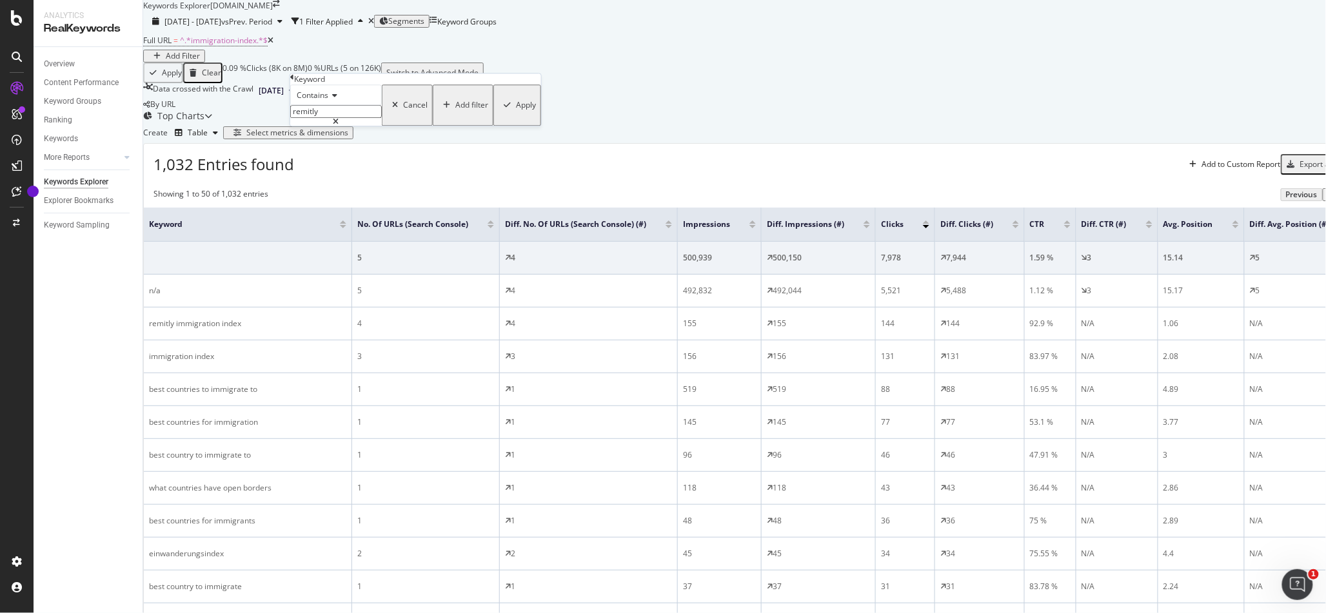
click at [516, 110] on div "Apply" at bounding box center [526, 105] width 20 height 9
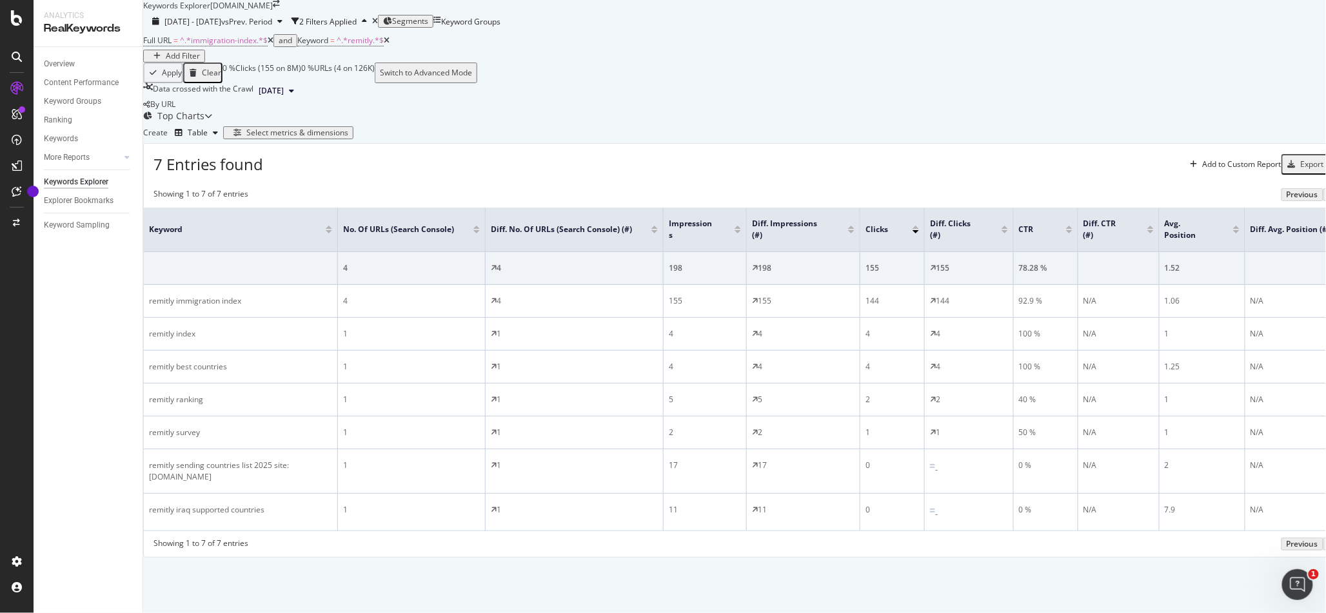
scroll to position [92, 0]
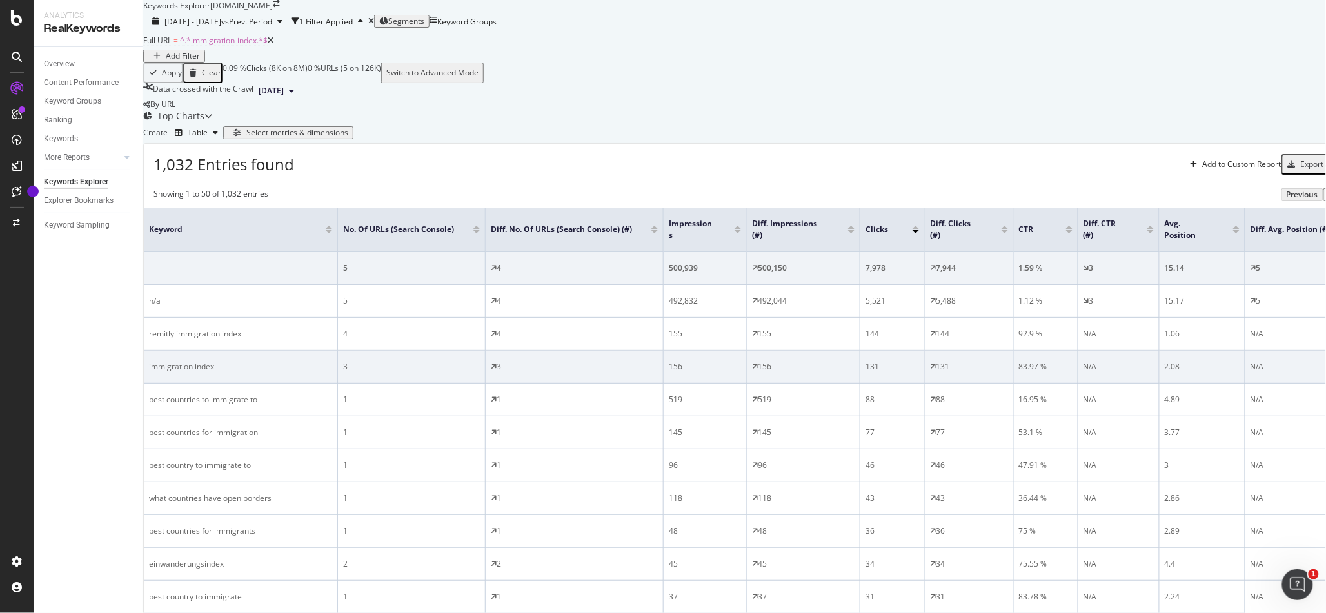
scroll to position [130, 0]
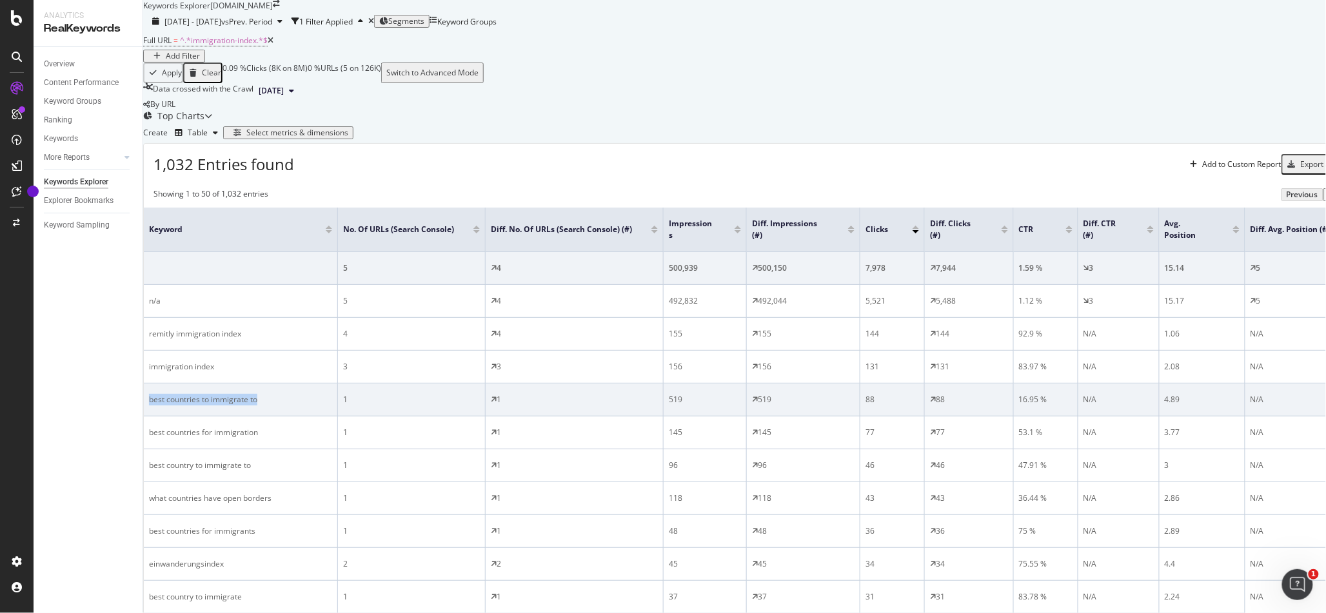
drag, startPoint x: 312, startPoint y: 386, endPoint x: 165, endPoint y: 386, distance: 147.7
click at [164, 386] on td "best countries to immigrate to" at bounding box center [241, 400] width 194 height 33
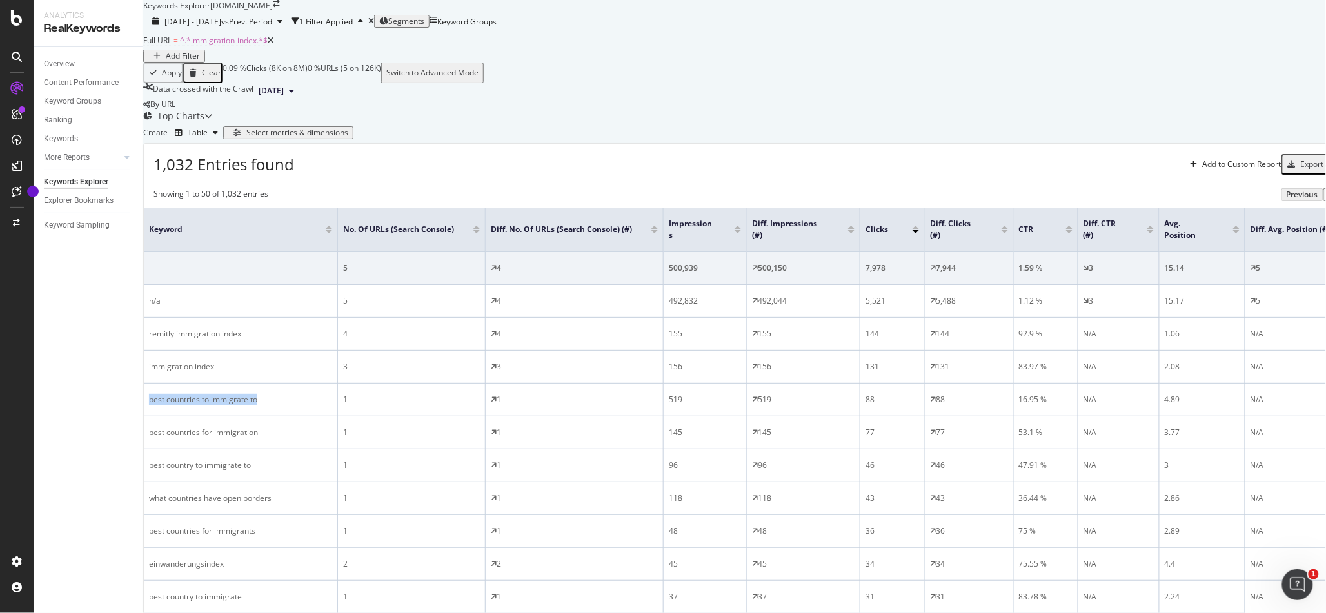
copy div "best countries to immigrate to"
drag, startPoint x: 307, startPoint y: 508, endPoint x: 185, endPoint y: 511, distance: 122.0
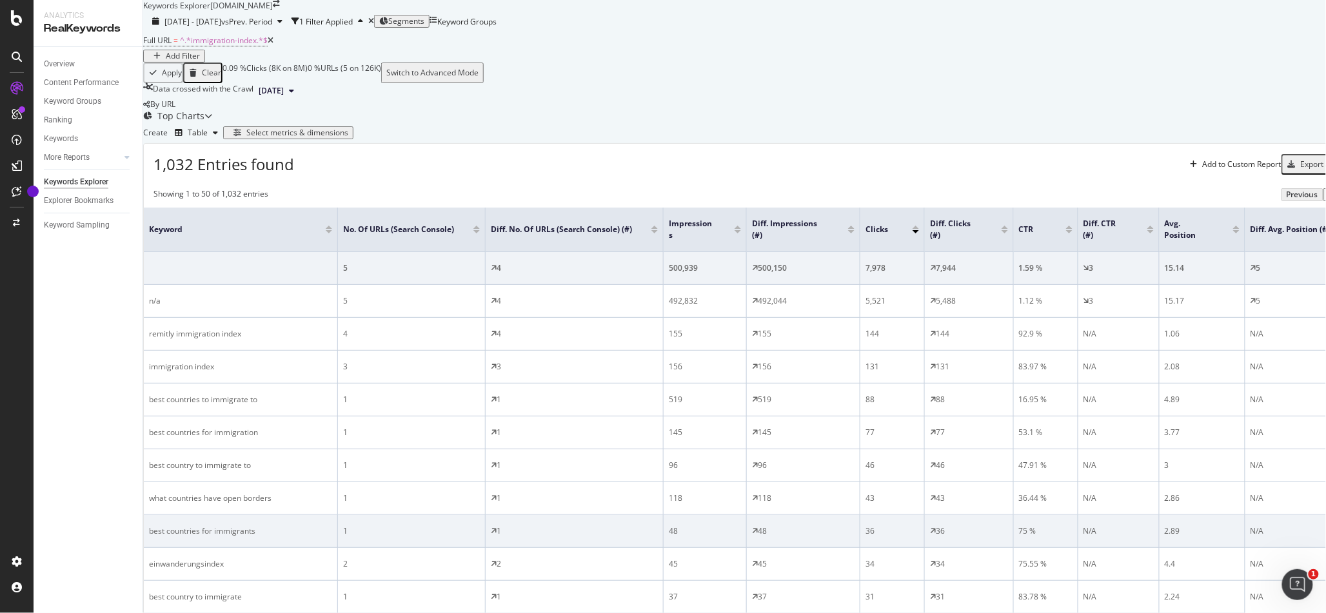
drag, startPoint x: 112, startPoint y: 346, endPoint x: 228, endPoint y: 349, distance: 116.8
click at [111, 346] on div "Overview Content Performance Keyword Groups Ranking Keywords More Reports Count…" at bounding box center [88, 330] width 109 height 566
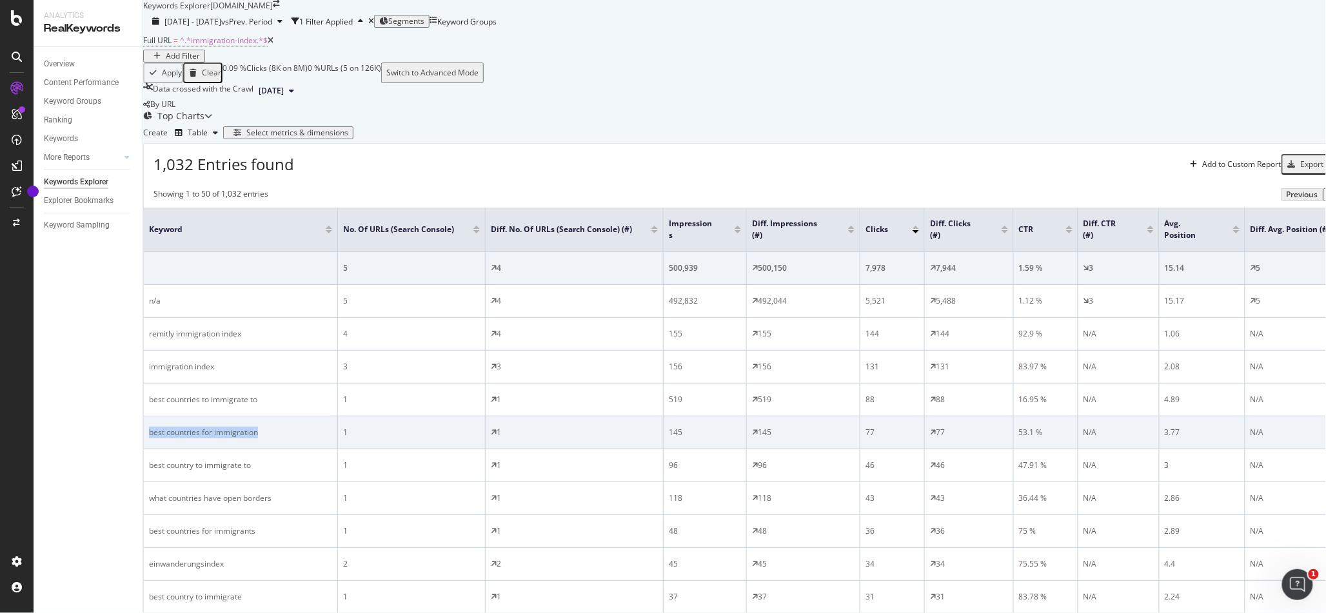
drag, startPoint x: 268, startPoint y: 328, endPoint x: 168, endPoint y: 328, distance: 100.0
click at [168, 427] on div "best countries for immigration" at bounding box center [240, 433] width 183 height 12
copy div "best countries for immigration"
